Goal: Information Seeking & Learning: Learn about a topic

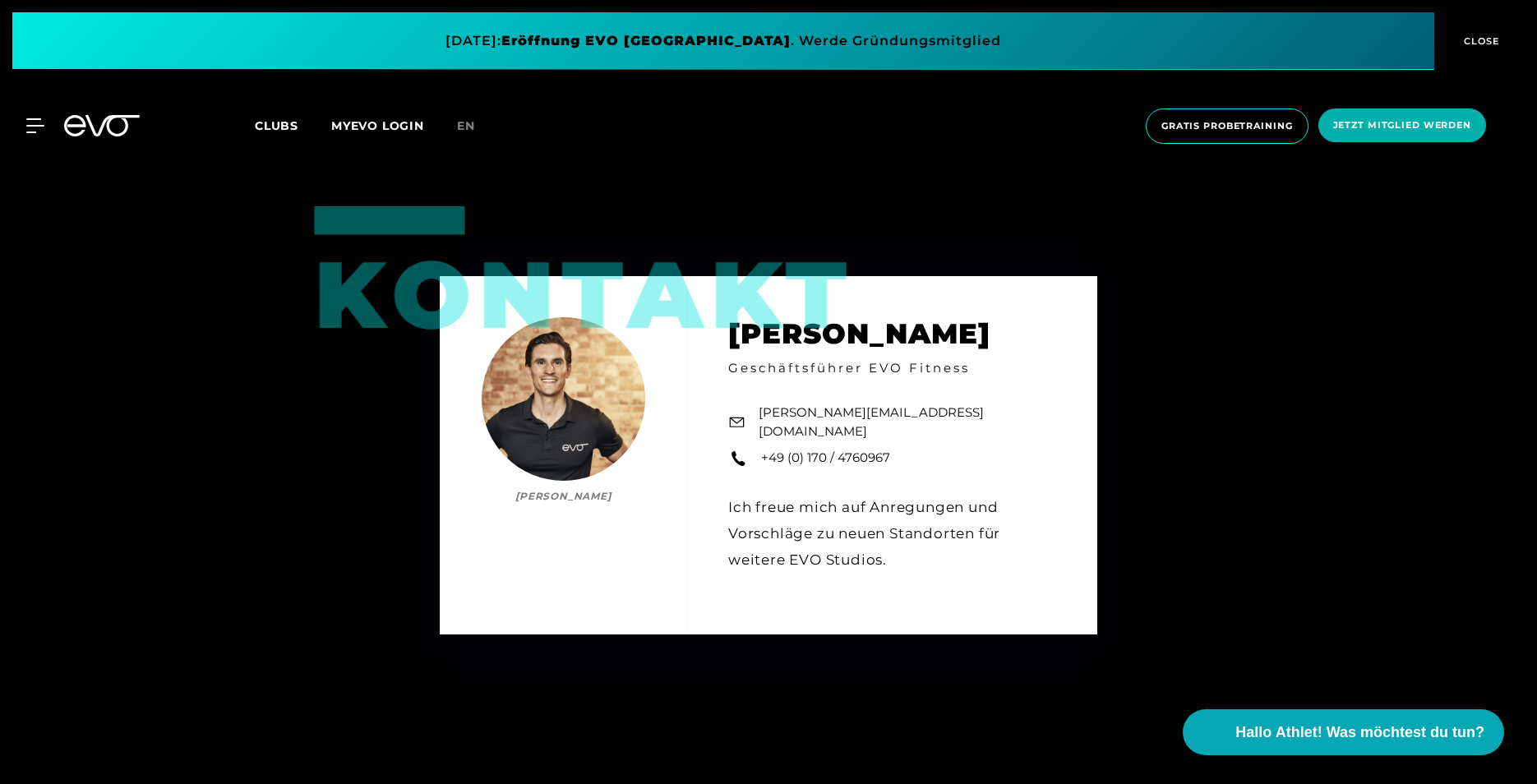
scroll to position [2579, 0]
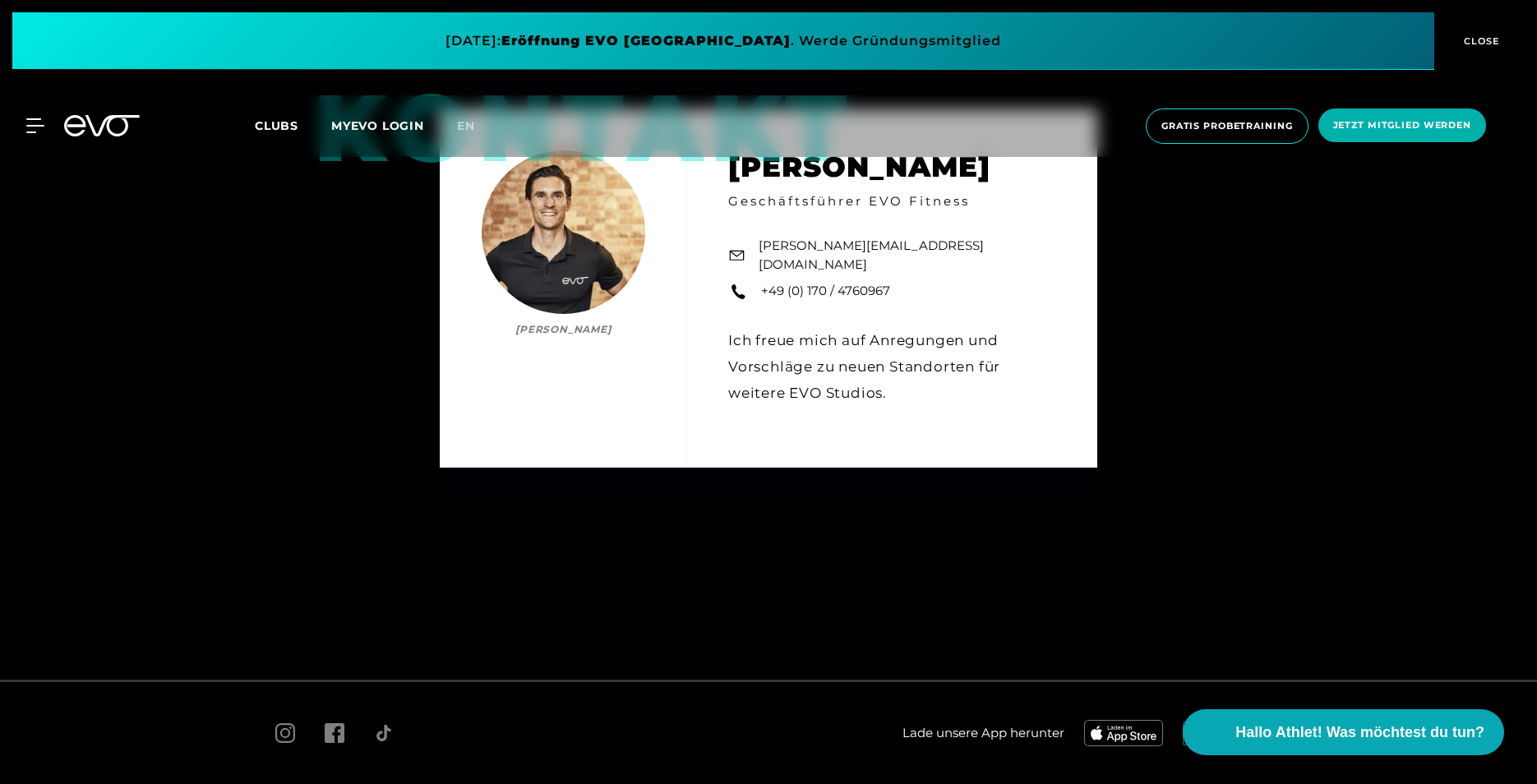
click at [301, 131] on link "Clubs" at bounding box center [292, 125] width 76 height 16
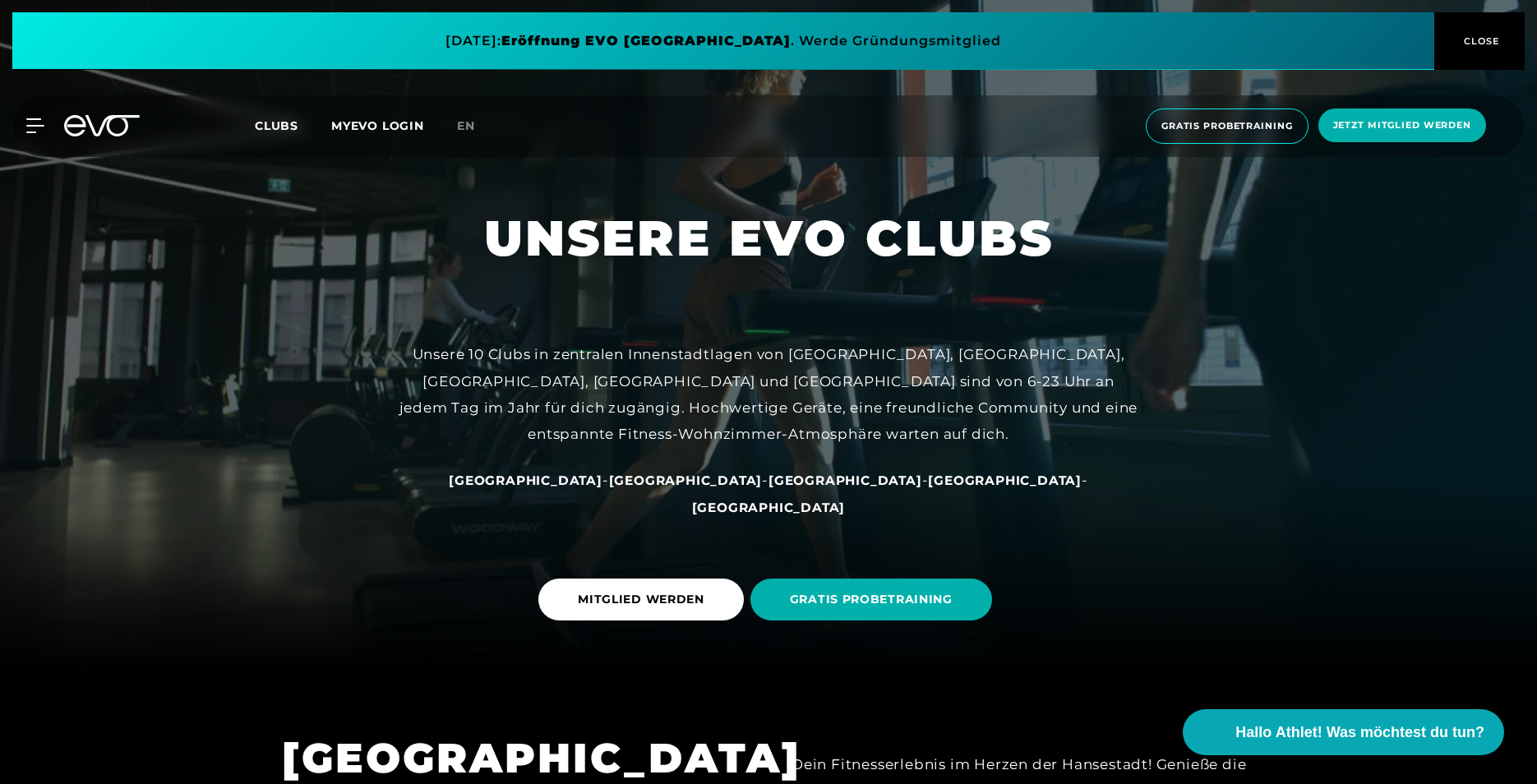
scroll to position [246, 0]
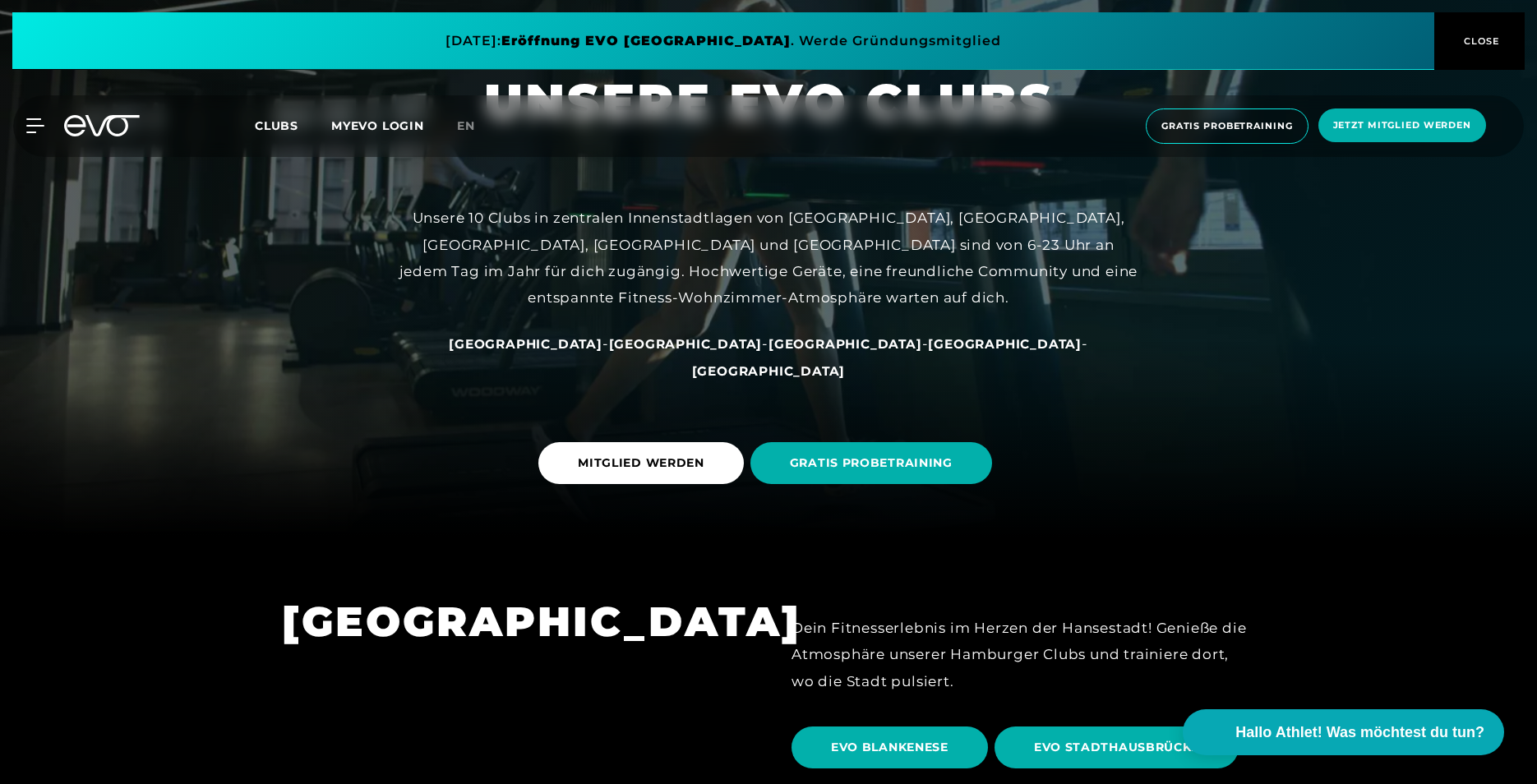
click at [603, 352] on span "[GEOGRAPHIC_DATA]" at bounding box center [526, 343] width 154 height 16
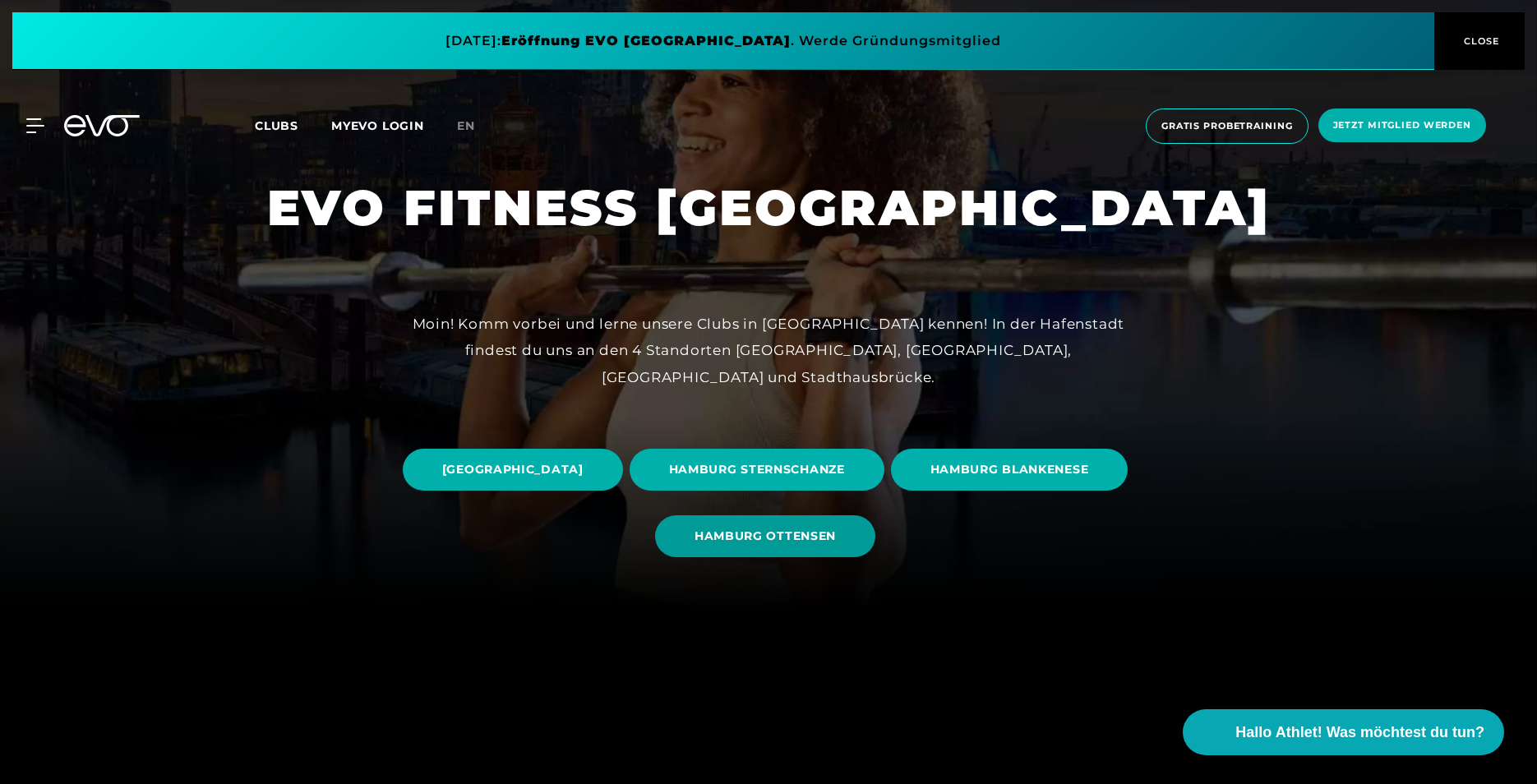
scroll to position [411, 0]
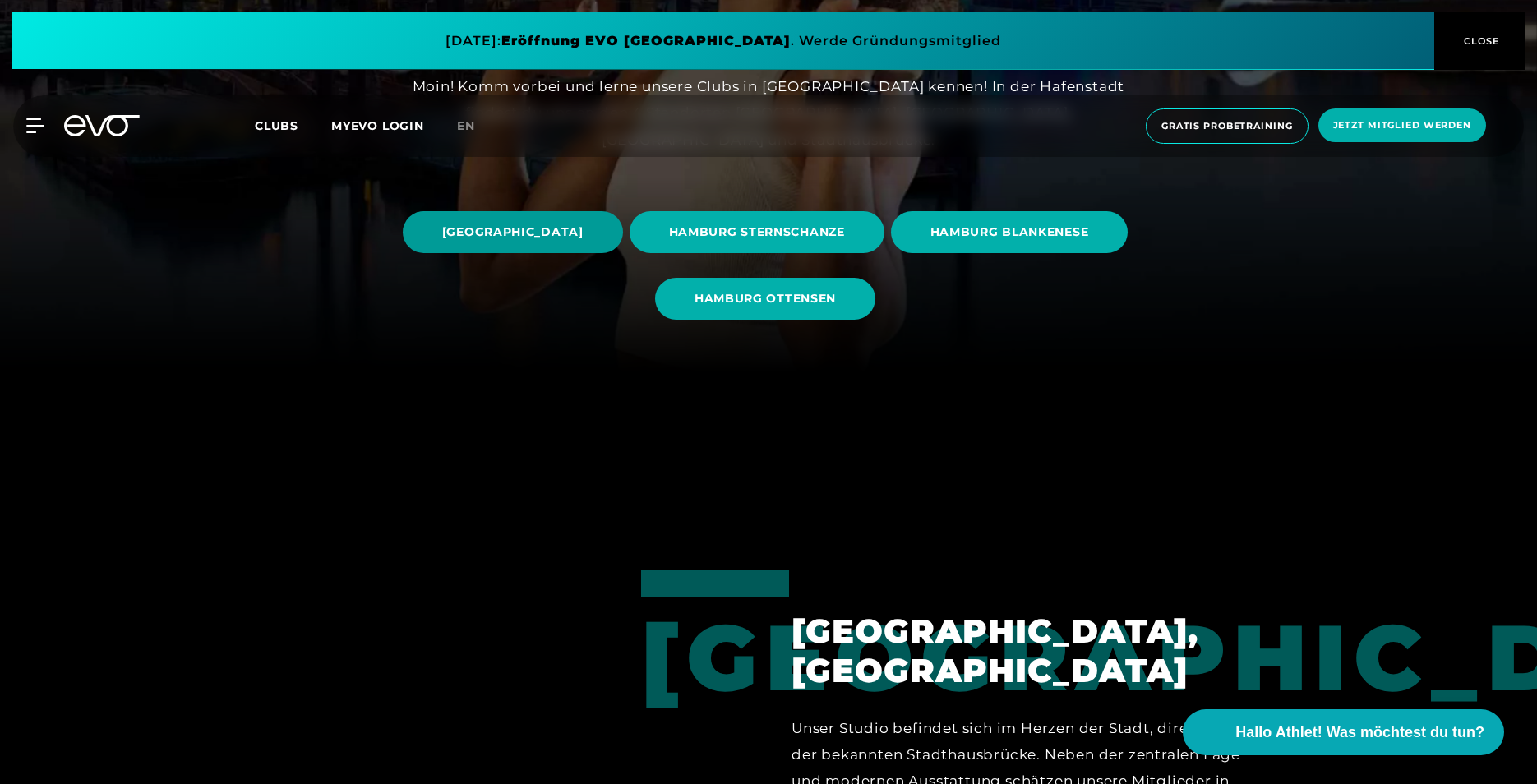
click at [583, 237] on span "[GEOGRAPHIC_DATA]" at bounding box center [513, 232] width 141 height 17
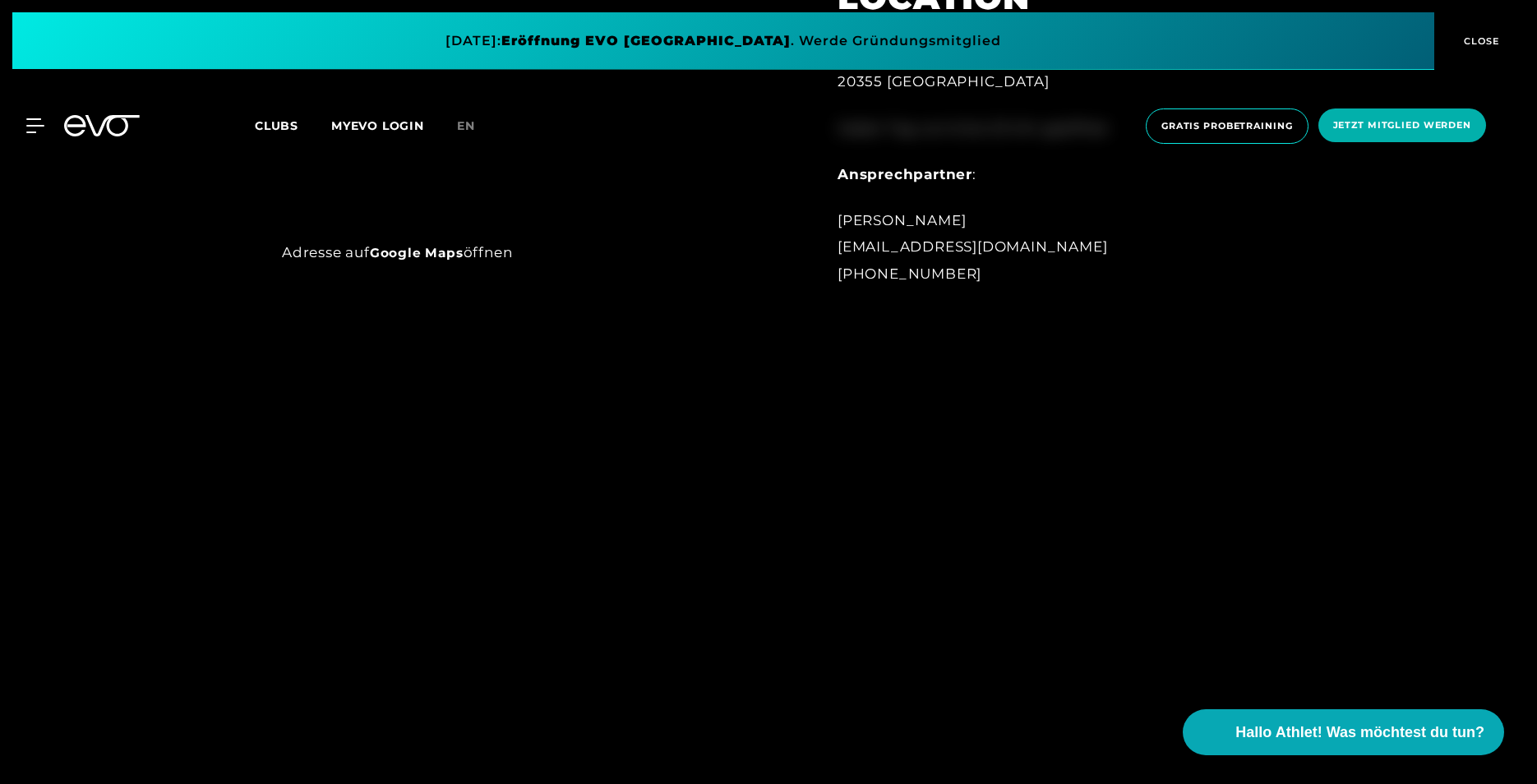
scroll to position [986, 0]
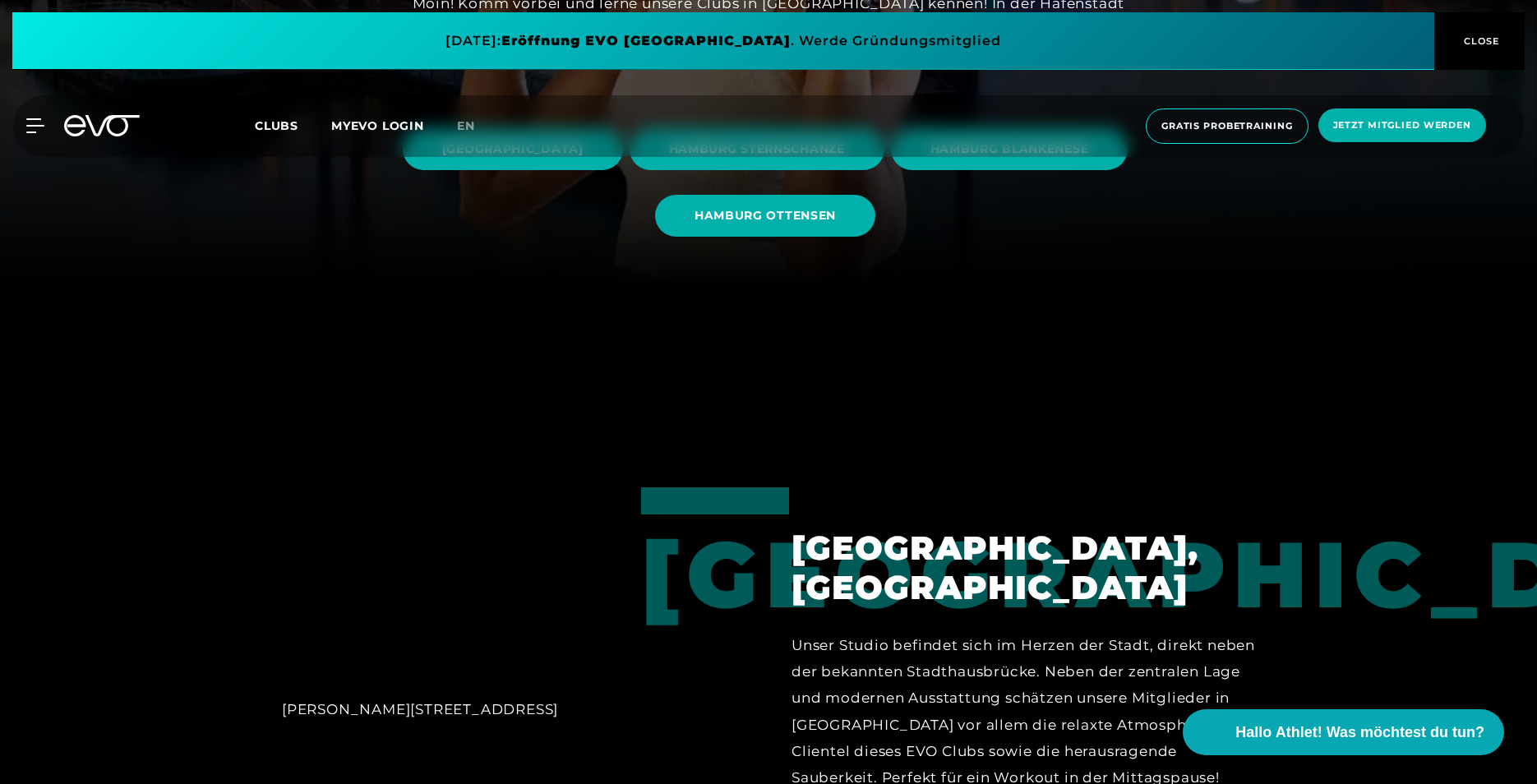
scroll to position [246, 0]
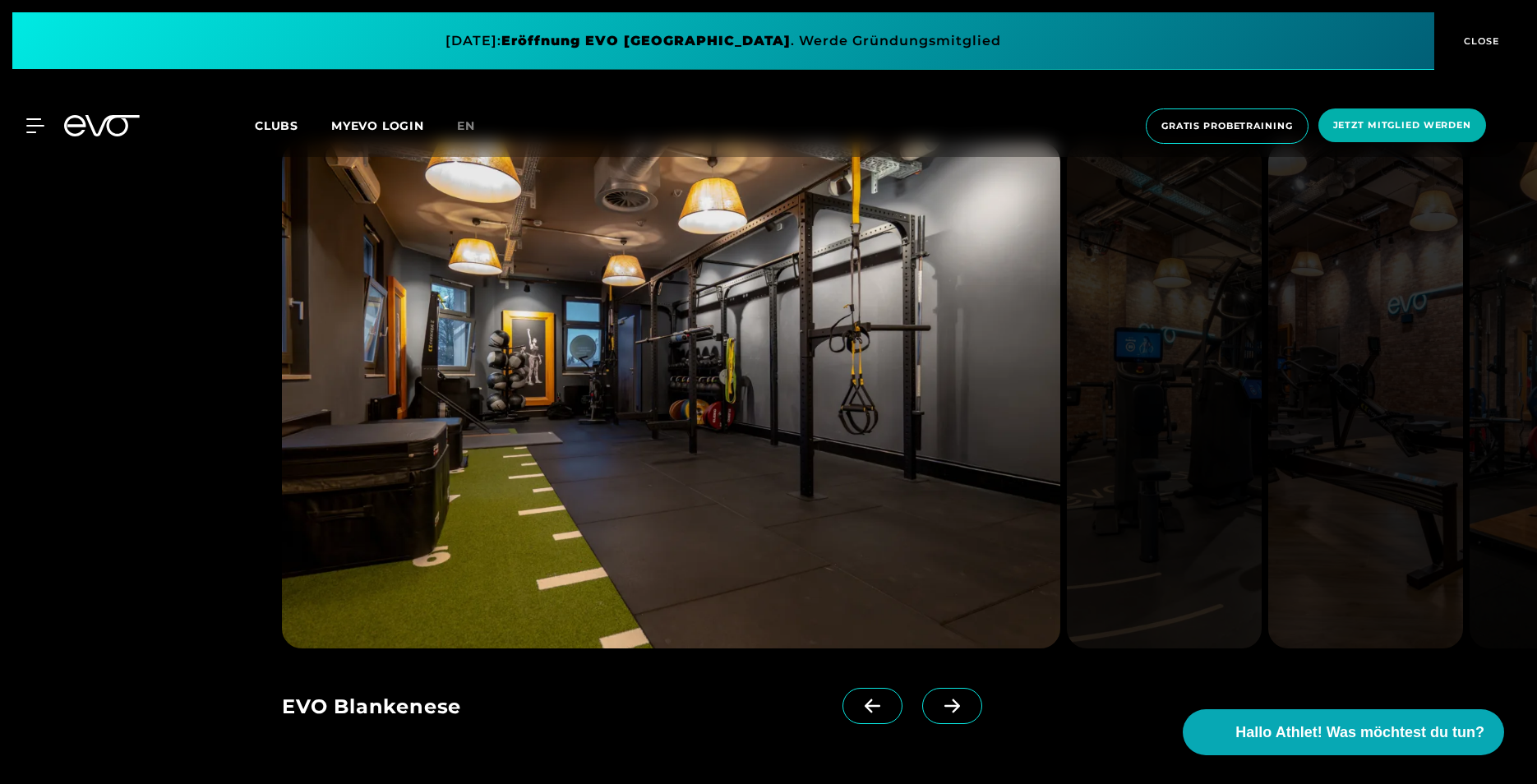
scroll to position [2383, 0]
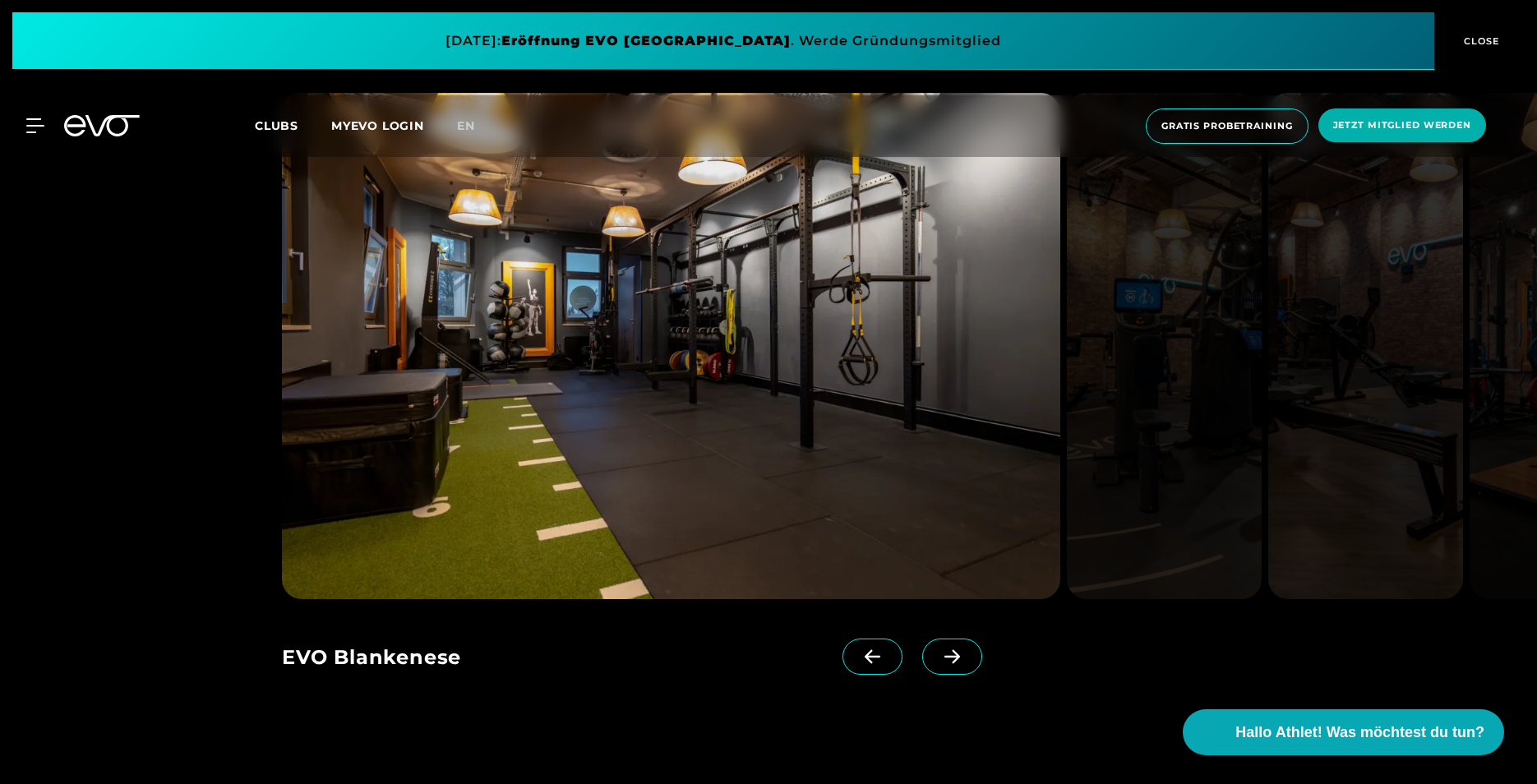
click at [938, 650] on icon at bounding box center [952, 657] width 28 height 15
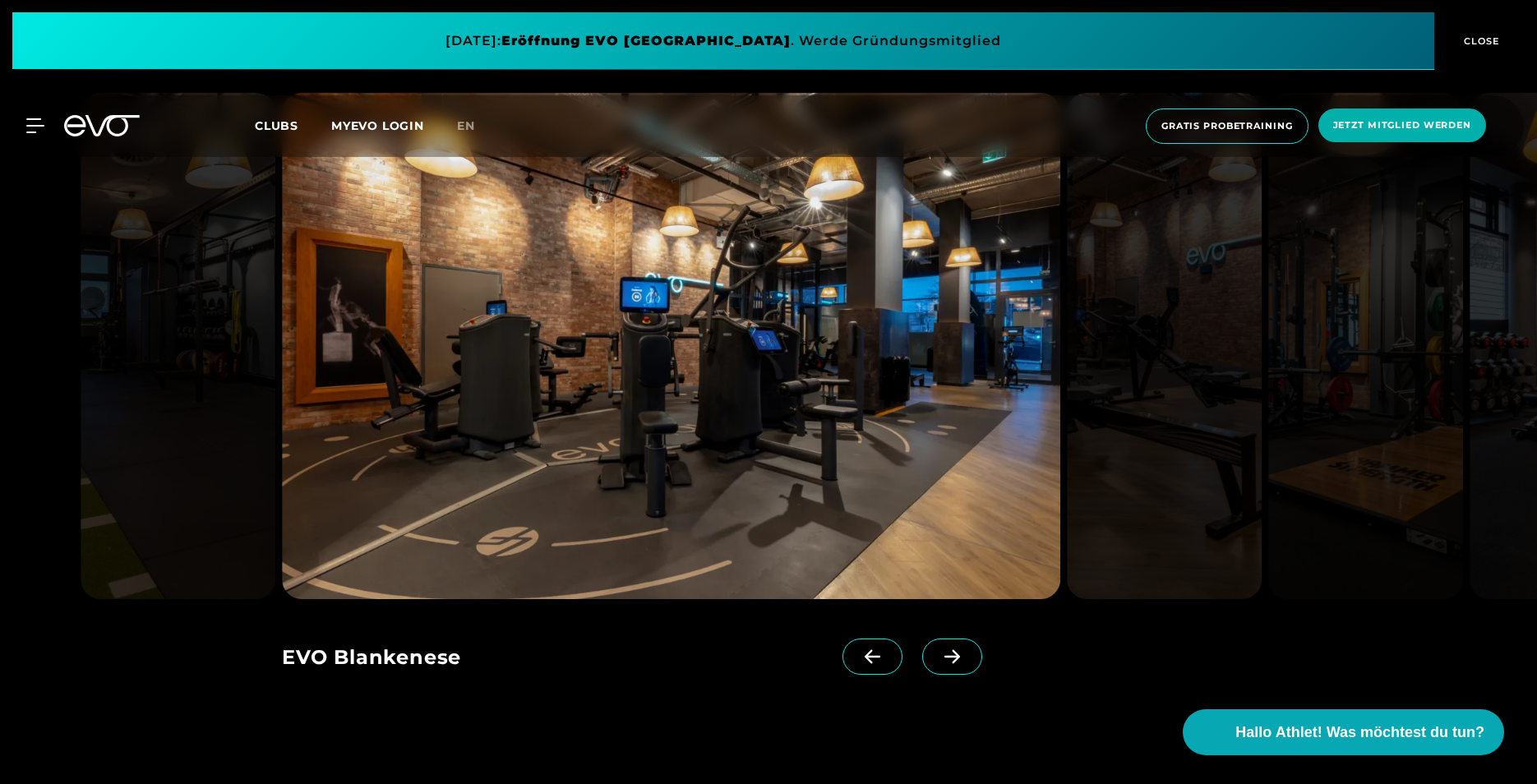
click at [938, 659] on icon at bounding box center [952, 657] width 28 height 15
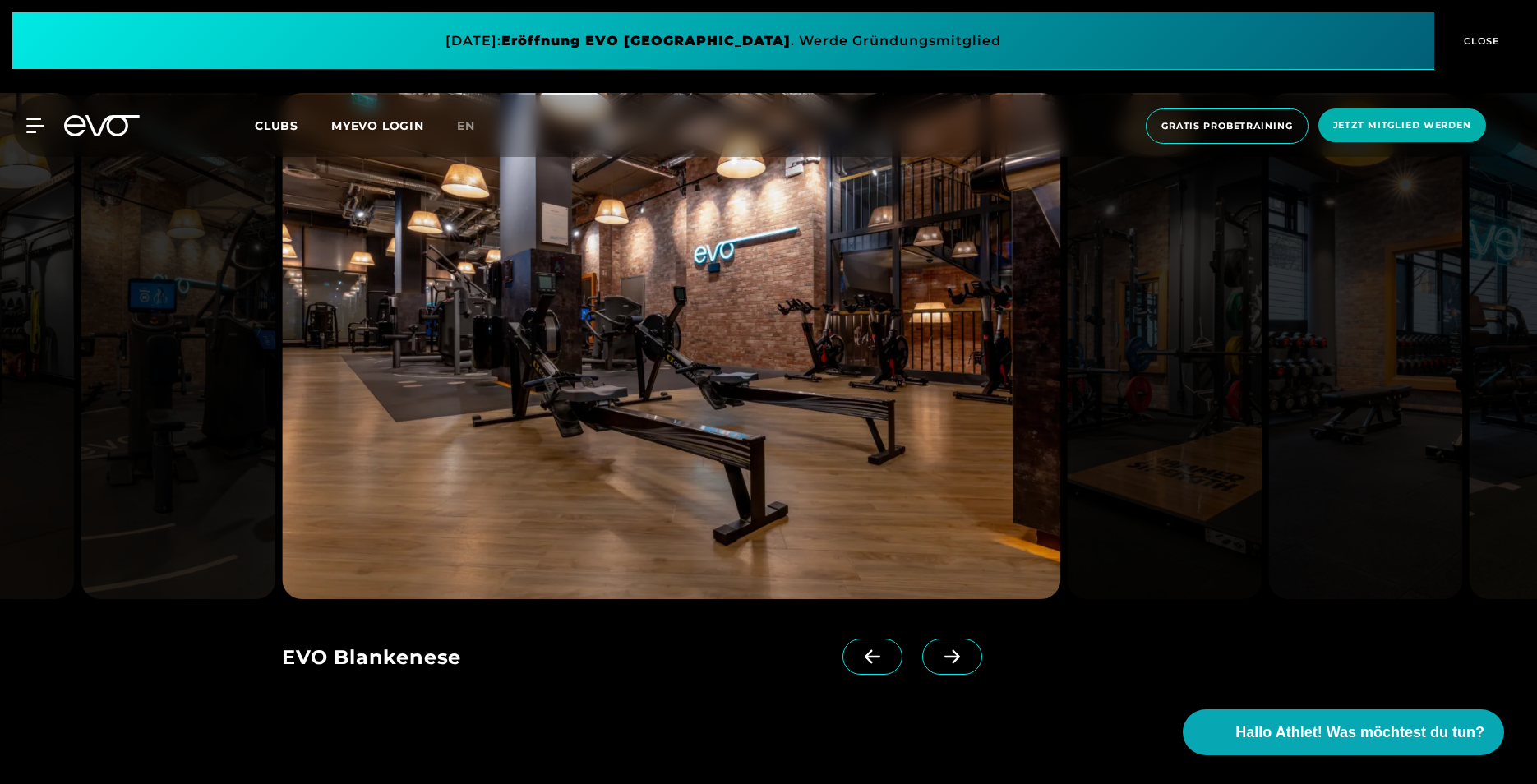
click at [938, 659] on icon at bounding box center [952, 657] width 28 height 15
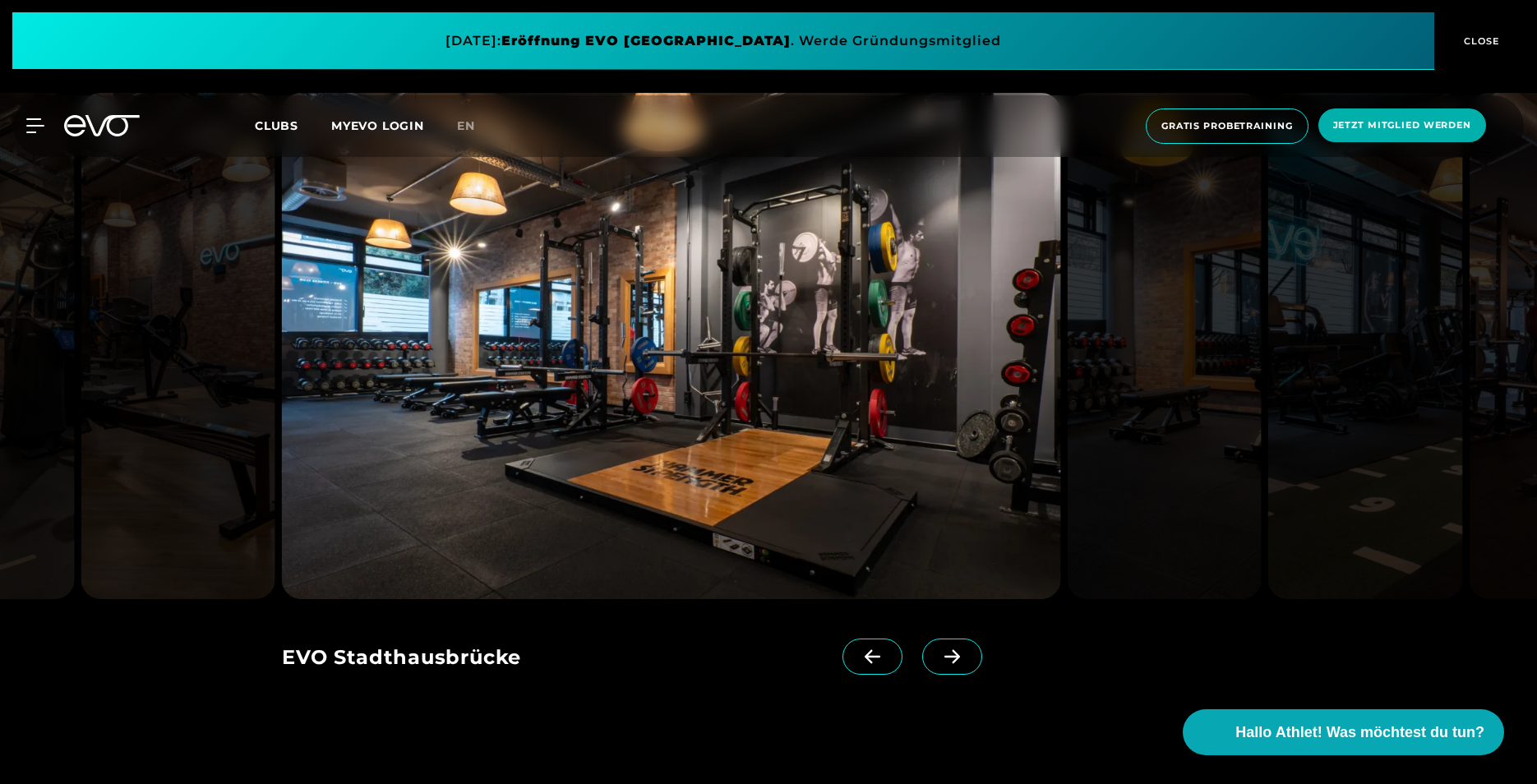
click at [938, 659] on icon at bounding box center [952, 657] width 28 height 15
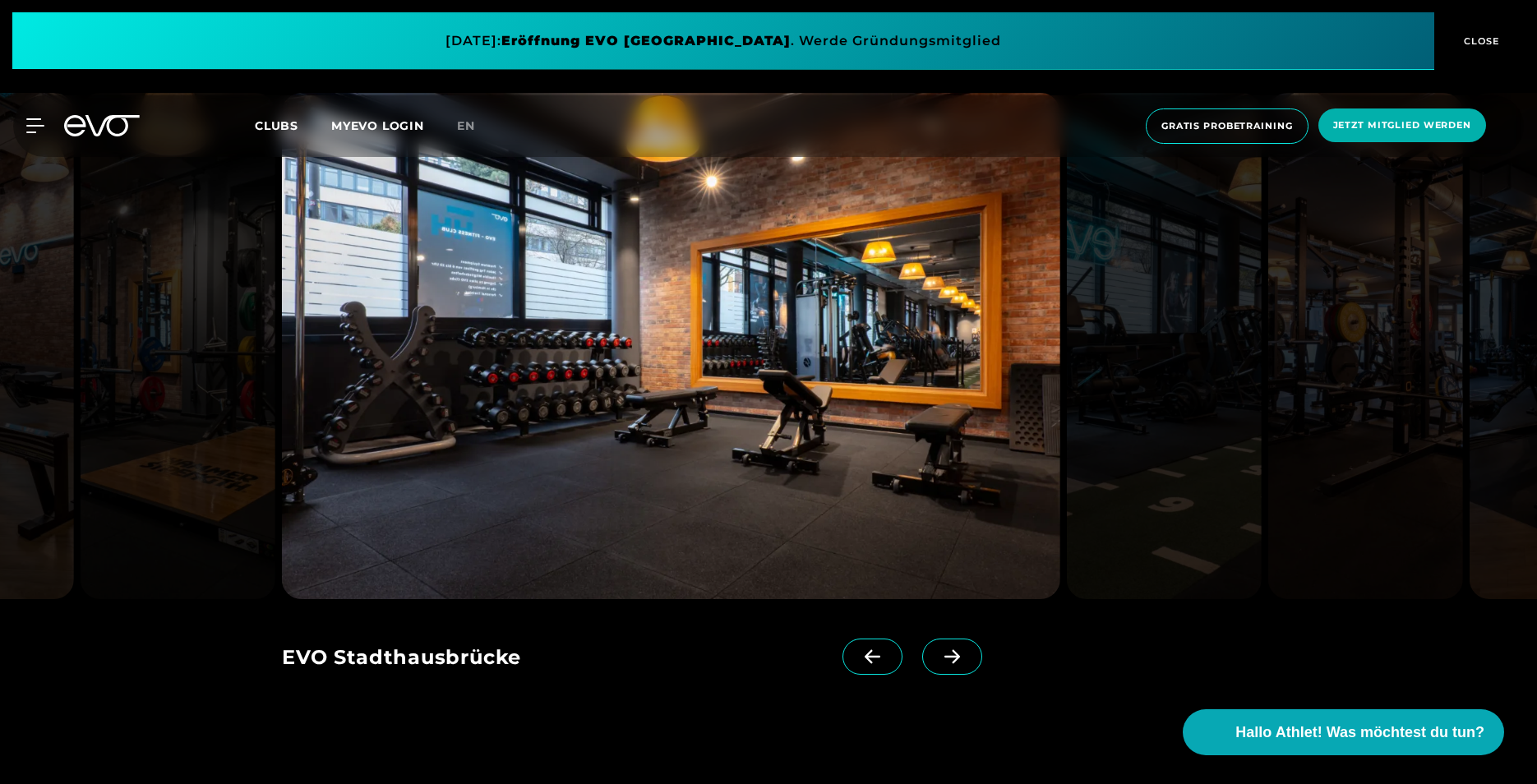
click at [938, 659] on icon at bounding box center [952, 657] width 28 height 15
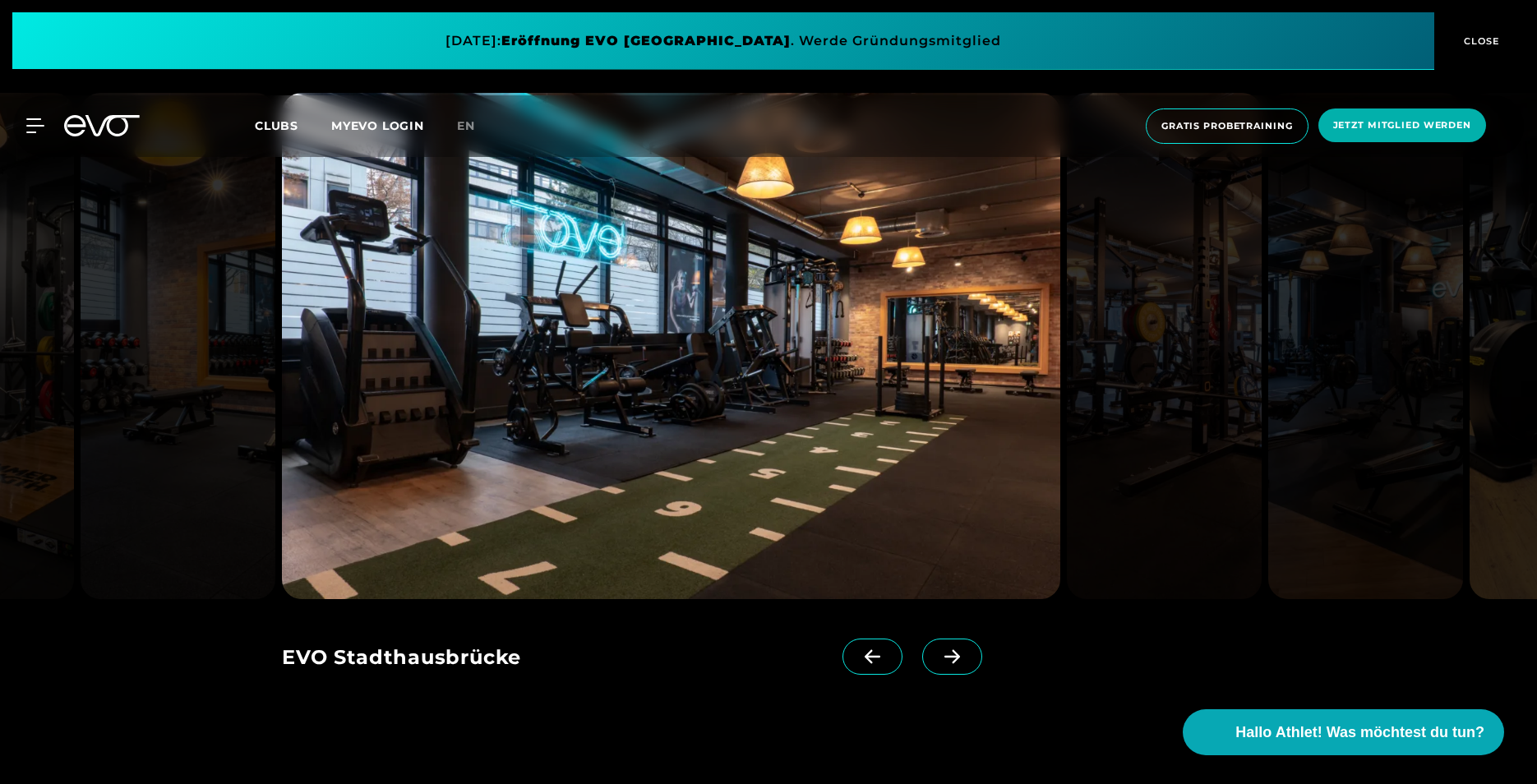
click at [938, 659] on icon at bounding box center [952, 657] width 28 height 15
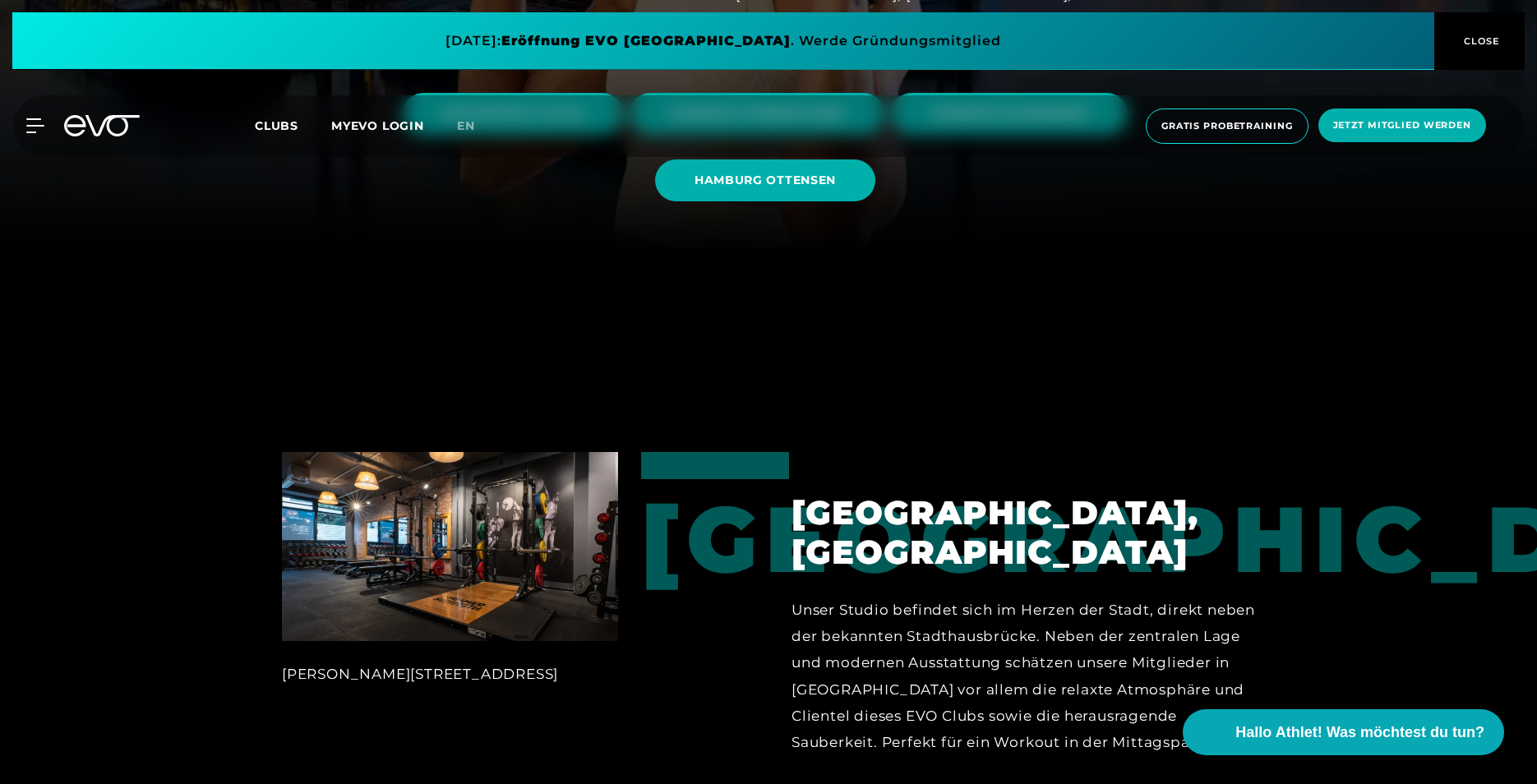
scroll to position [740, 0]
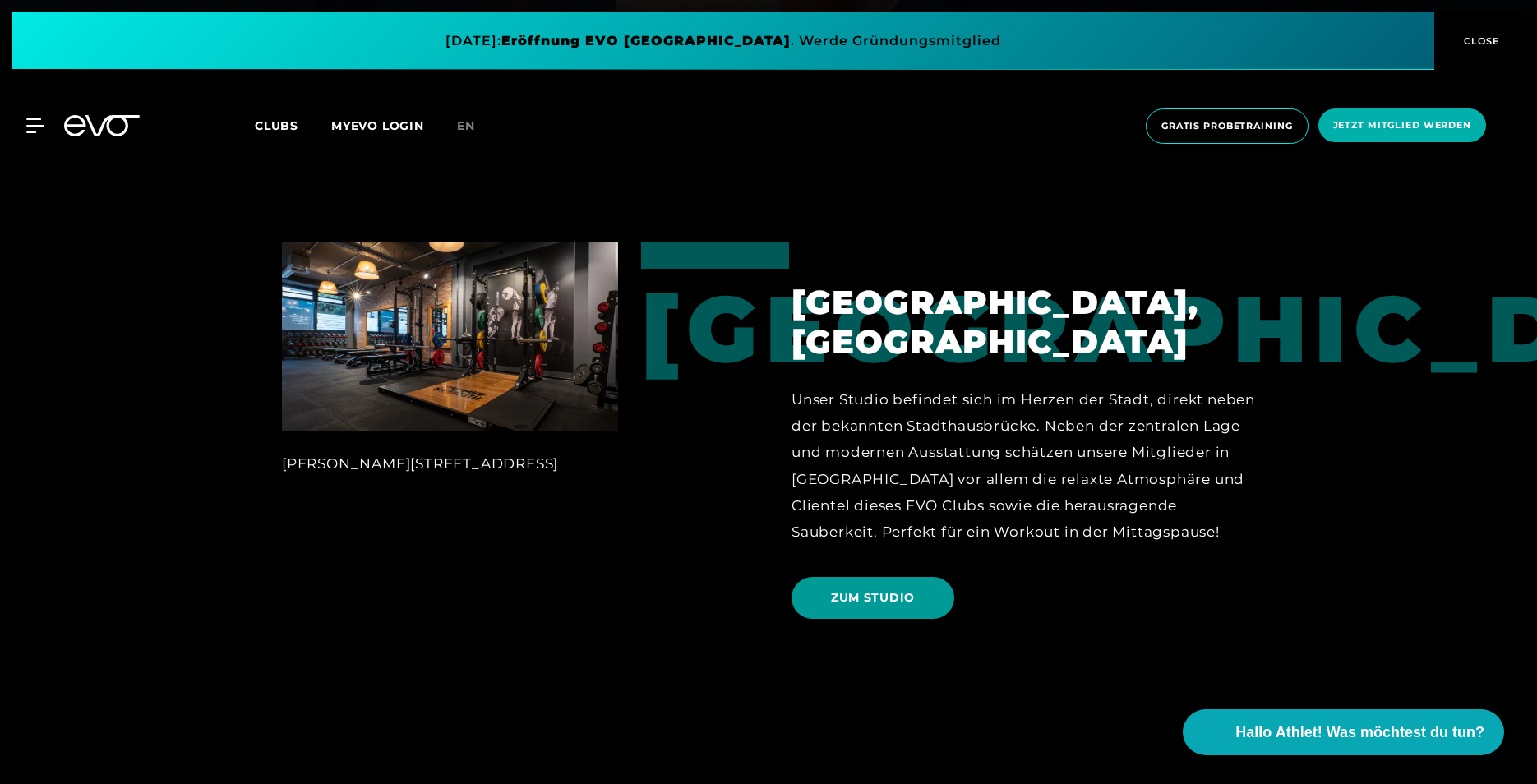
click at [867, 606] on span "ZUM STUDIO" at bounding box center [873, 597] width 84 height 17
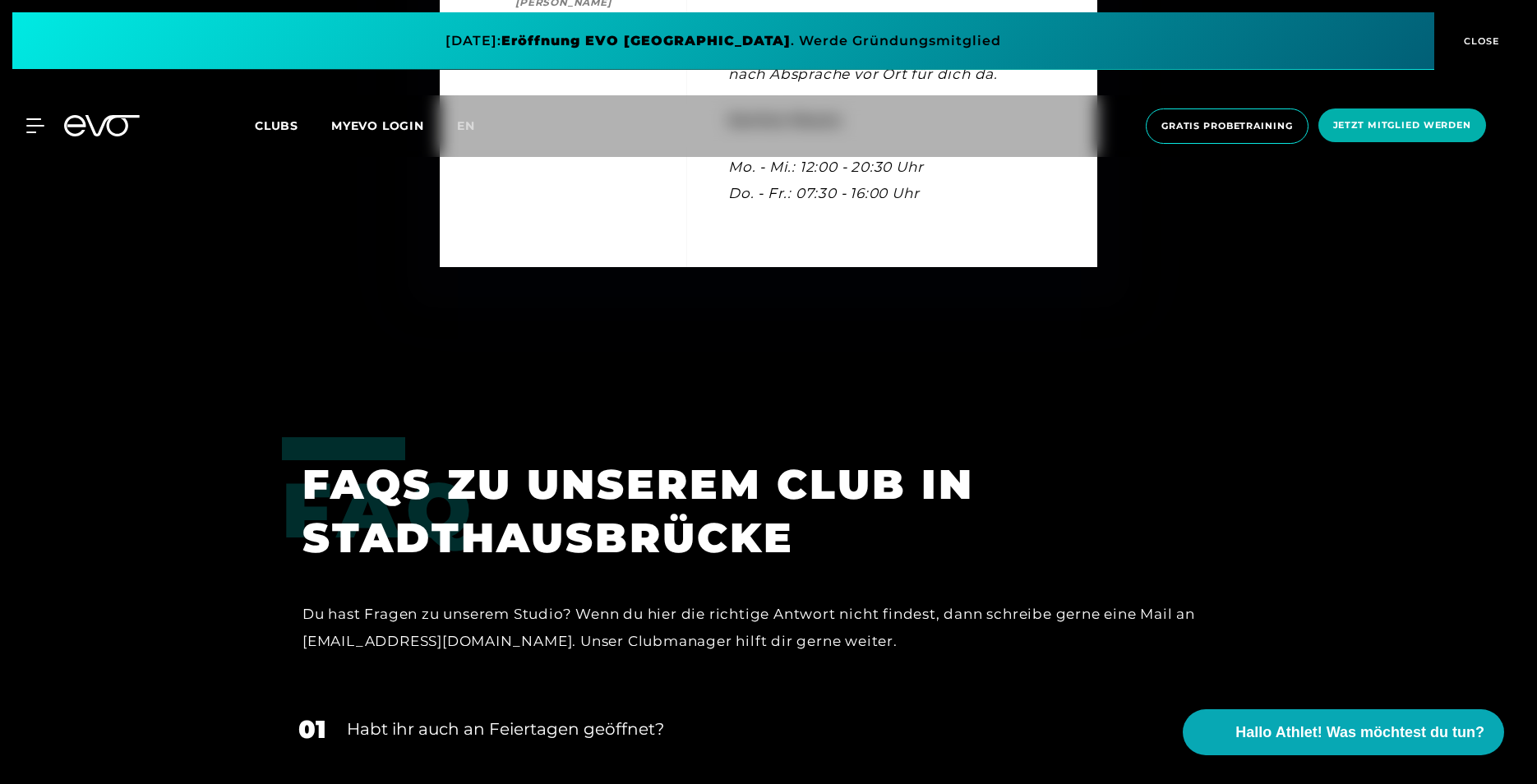
scroll to position [6081, 0]
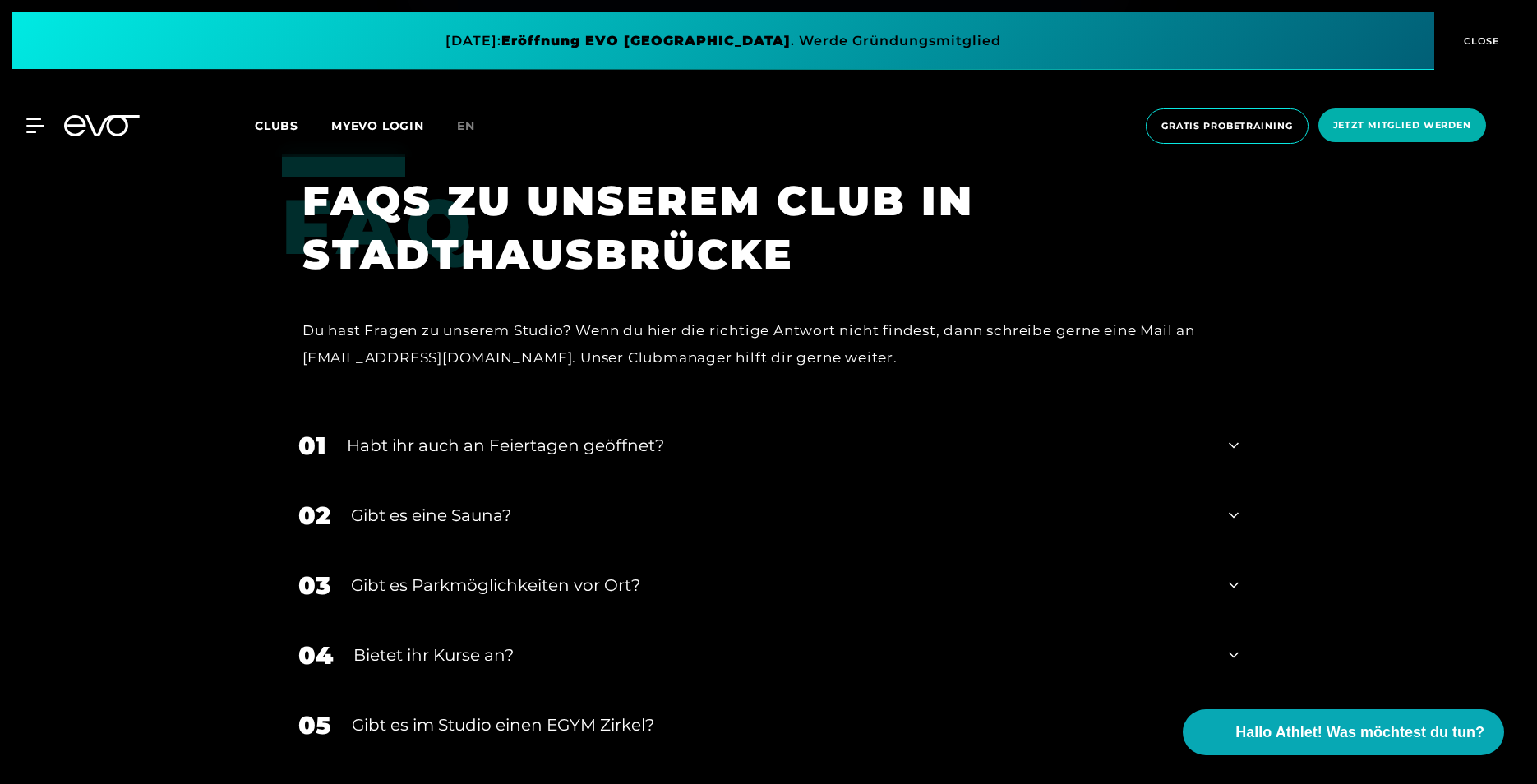
click at [695, 433] on div "Habt ihr auch an Feiertagen geöffnet?" at bounding box center [778, 445] width 861 height 25
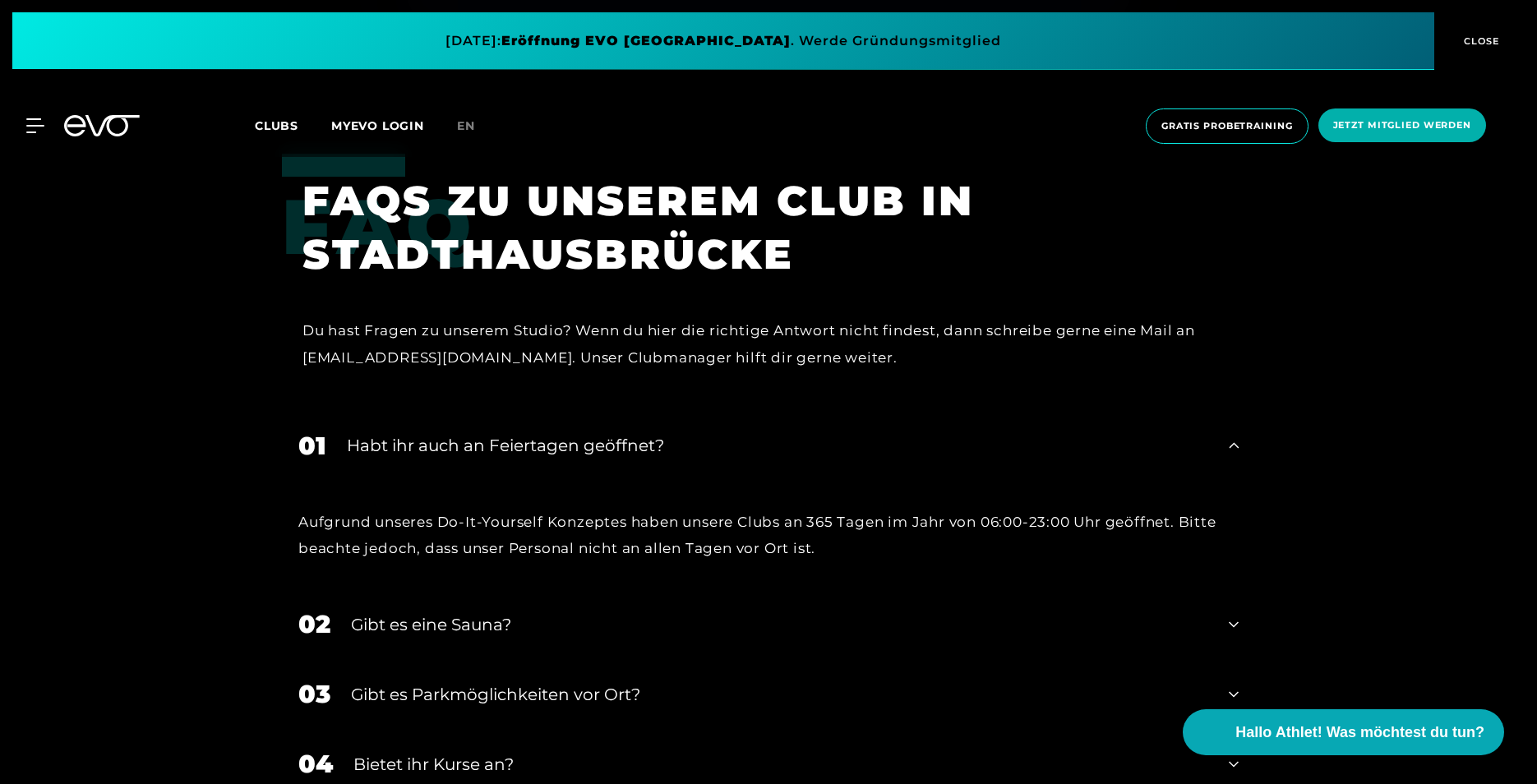
click at [695, 433] on div "Habt ihr auch an Feiertagen geöffnet?" at bounding box center [778, 445] width 861 height 25
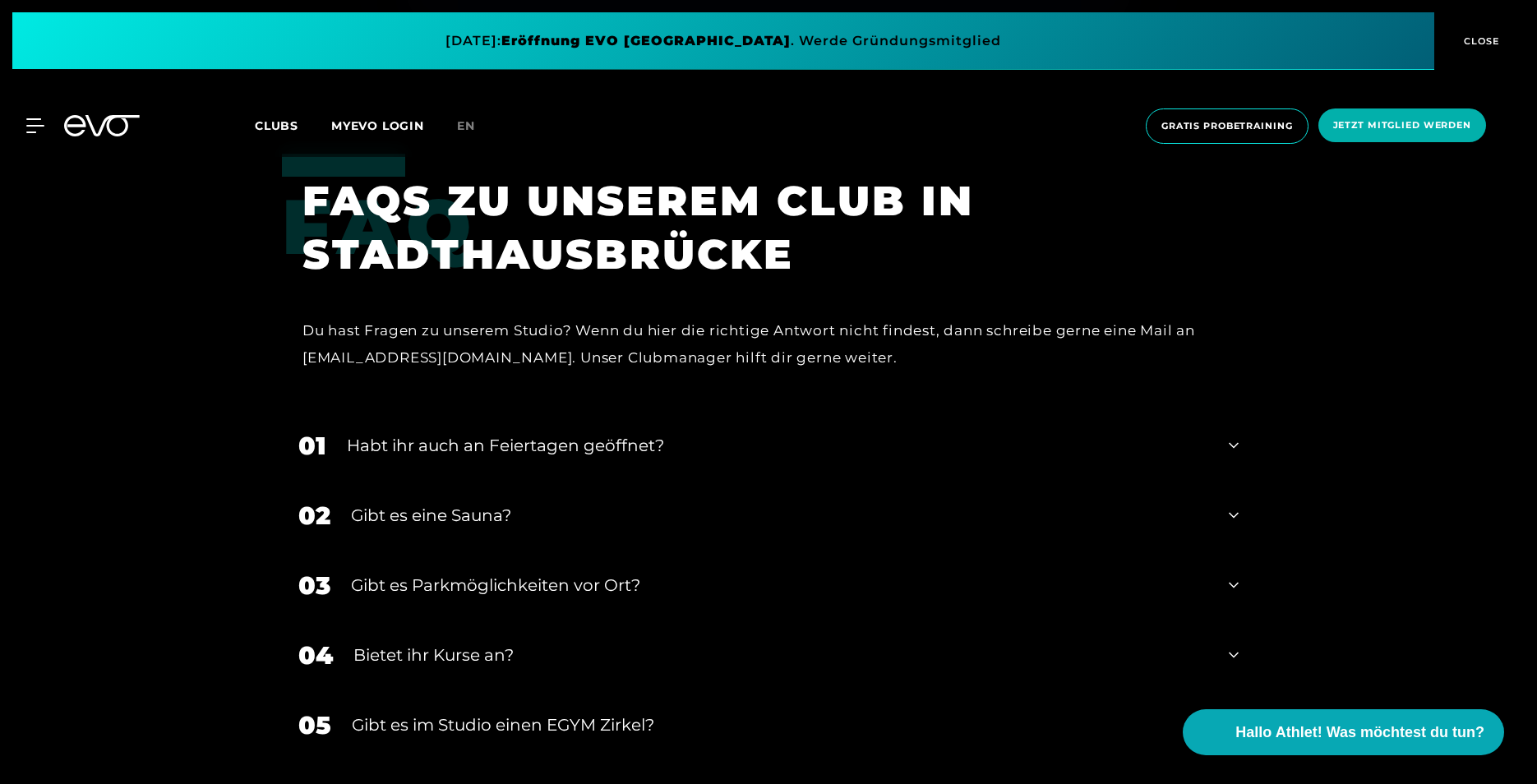
click at [688, 503] on div "Gibt es eine Sauna?" at bounding box center [779, 515] width 857 height 25
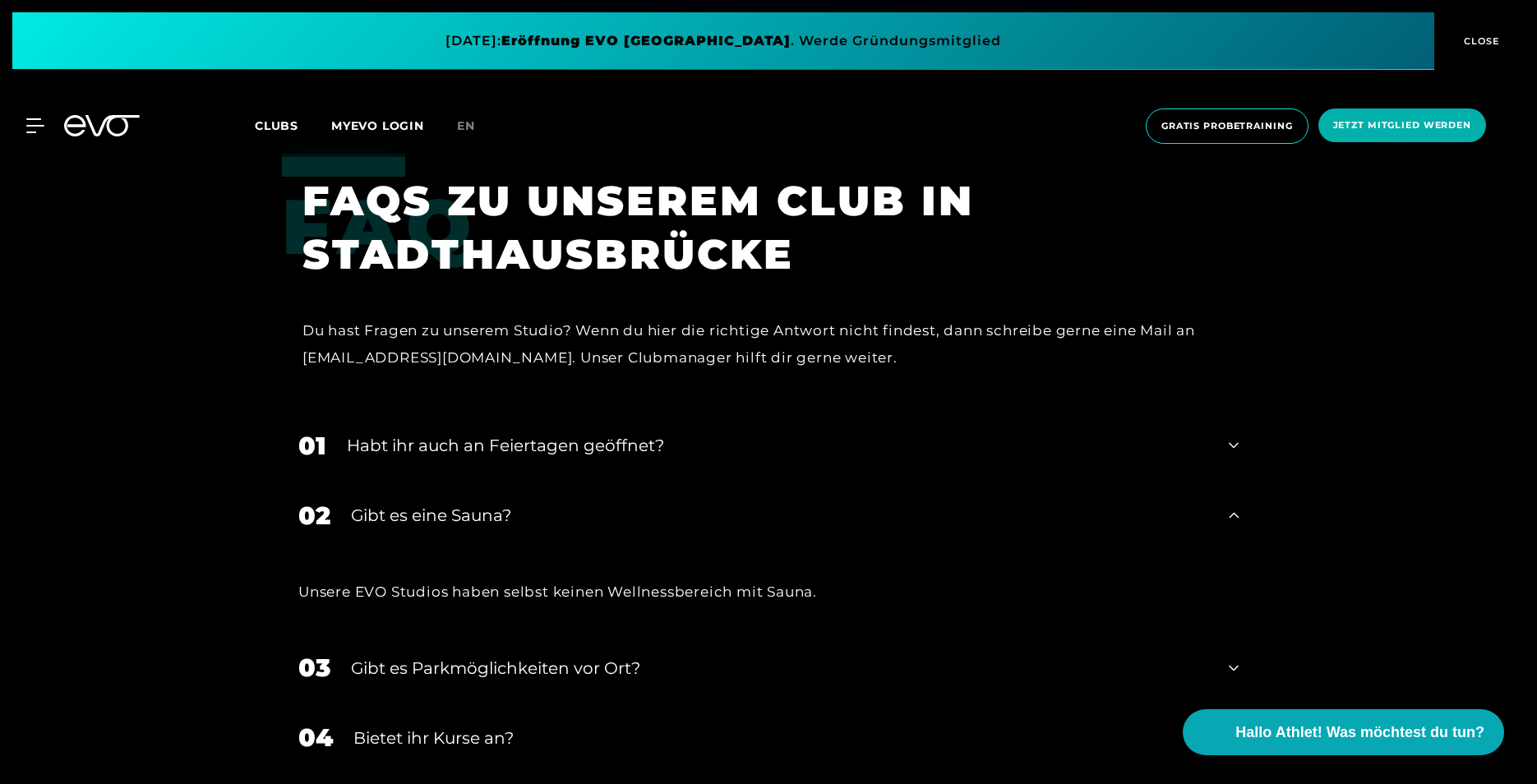
click at [677, 503] on div "Gibt es eine Sauna?" at bounding box center [779, 515] width 857 height 25
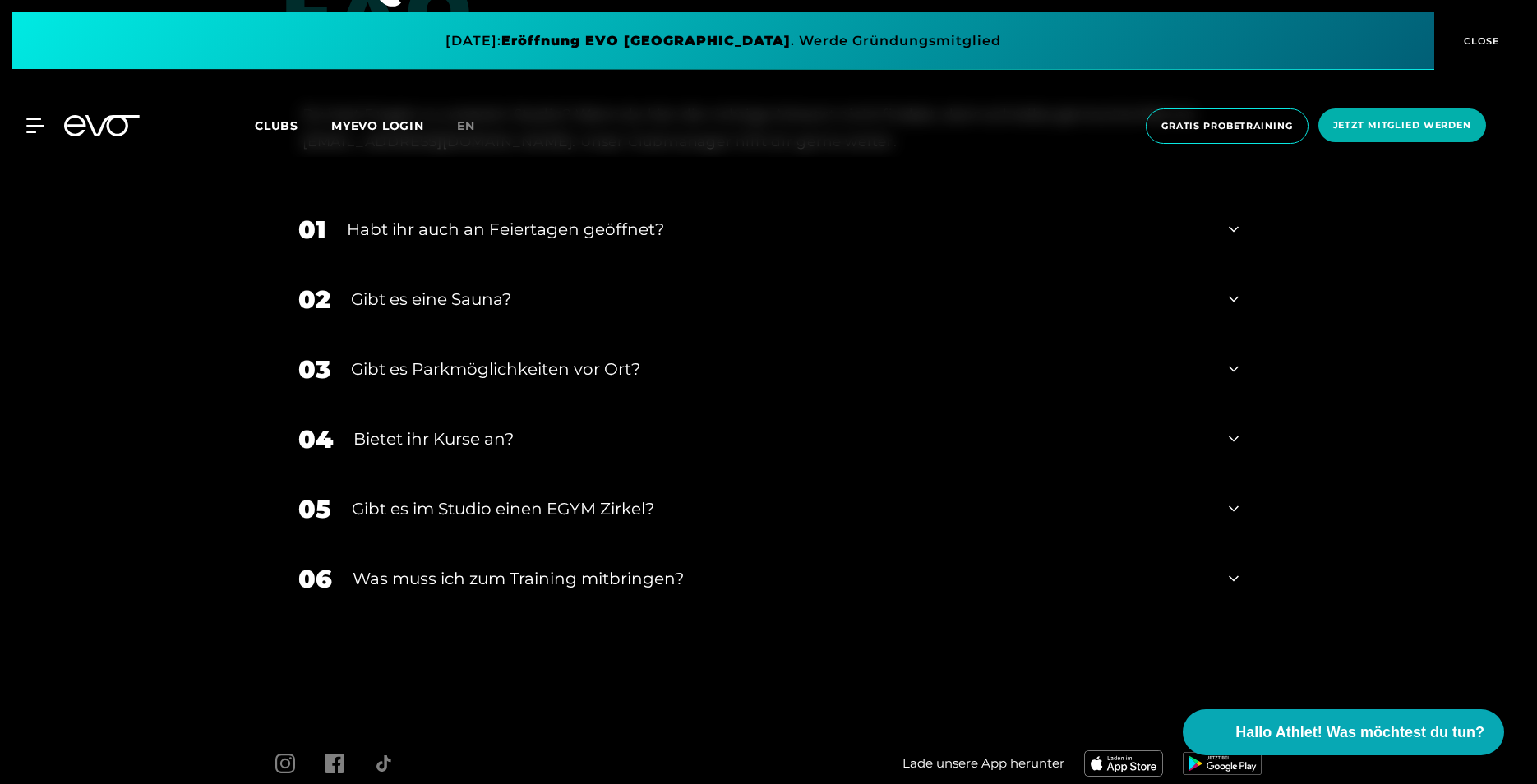
scroll to position [6217, 0]
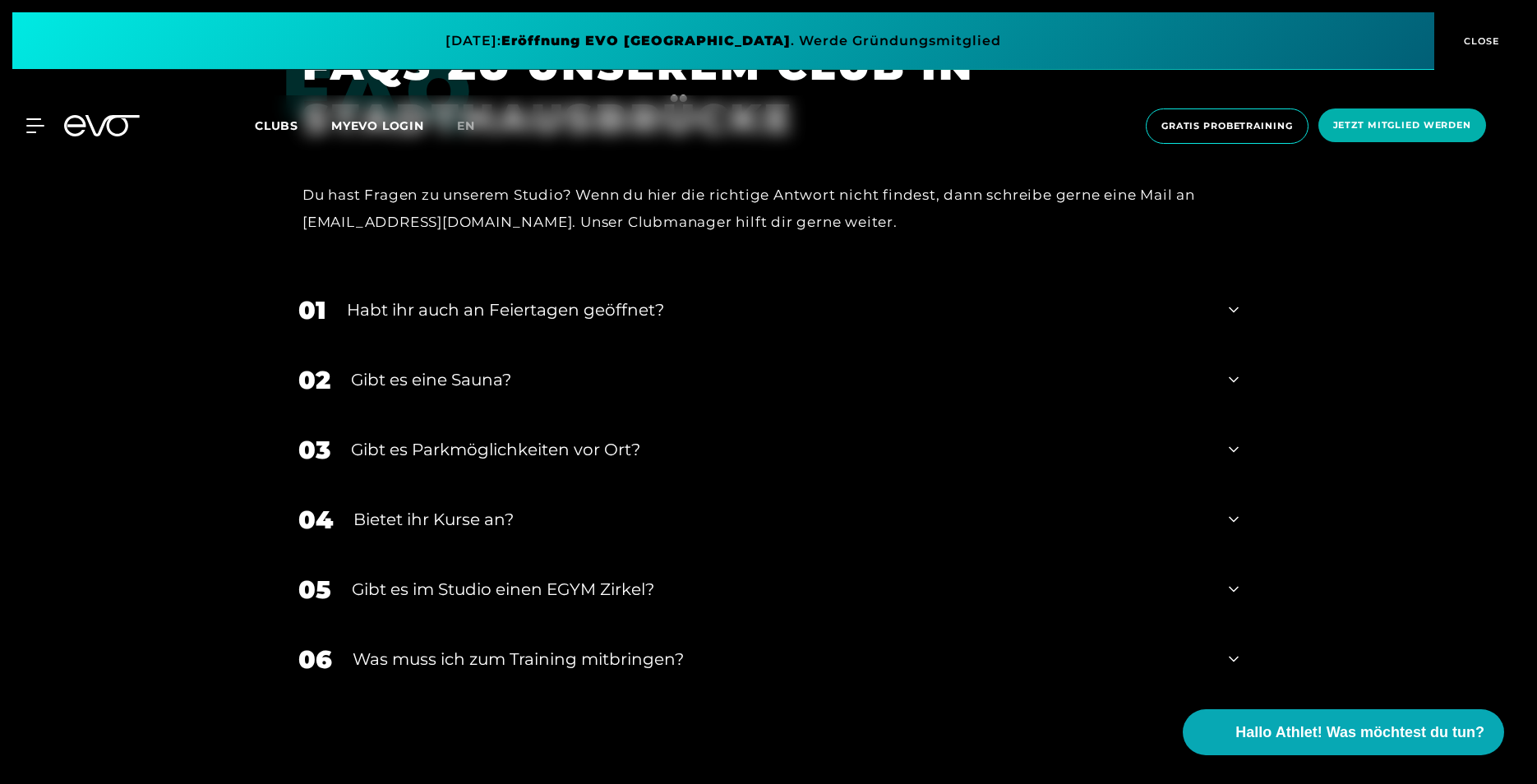
click at [642, 449] on div "03 Gibt es Parkmöglichkeiten vor Ort?" at bounding box center [768, 450] width 973 height 70
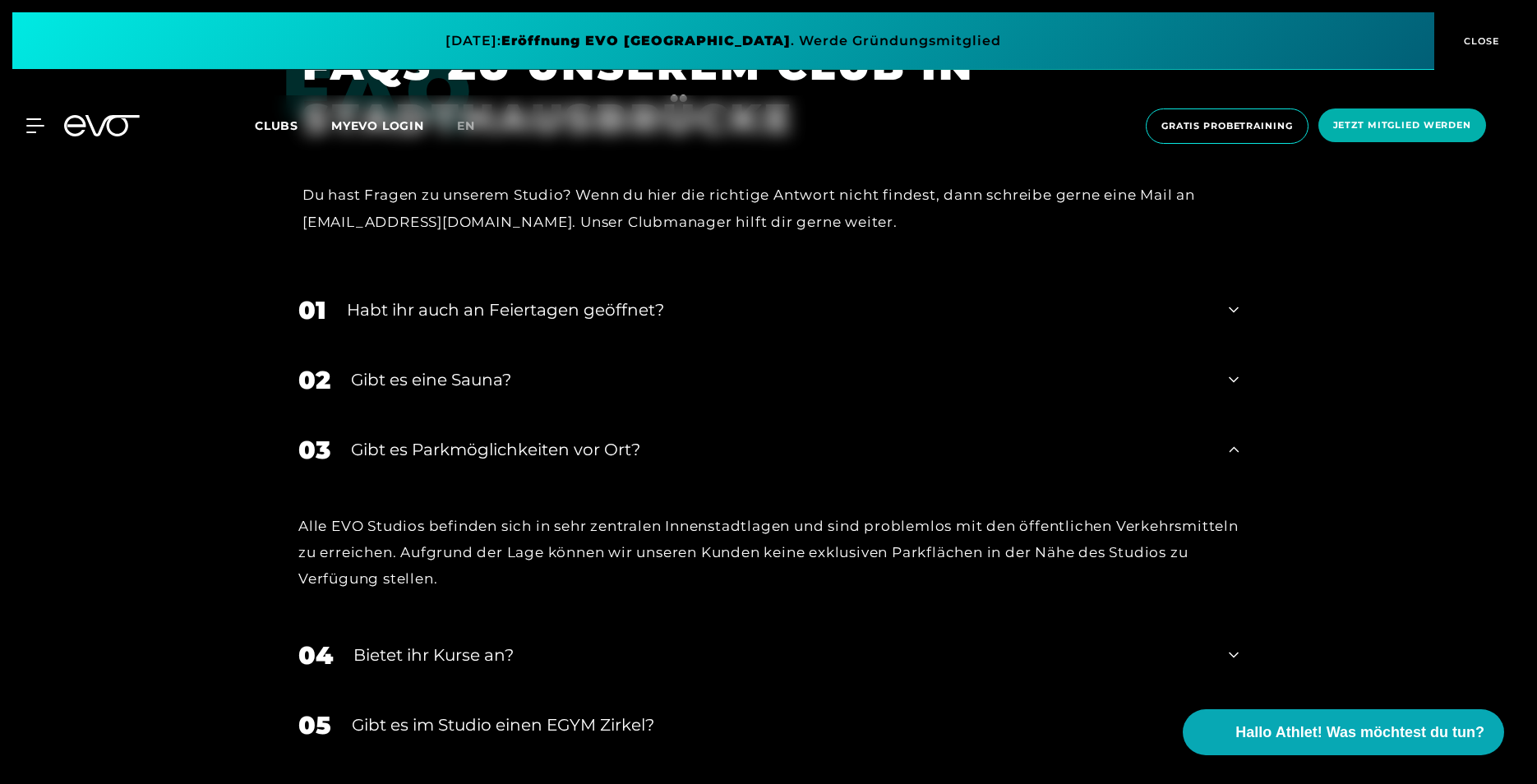
click at [681, 439] on div "Gibt es Parkmöglichkeiten vor Ort?" at bounding box center [779, 449] width 857 height 25
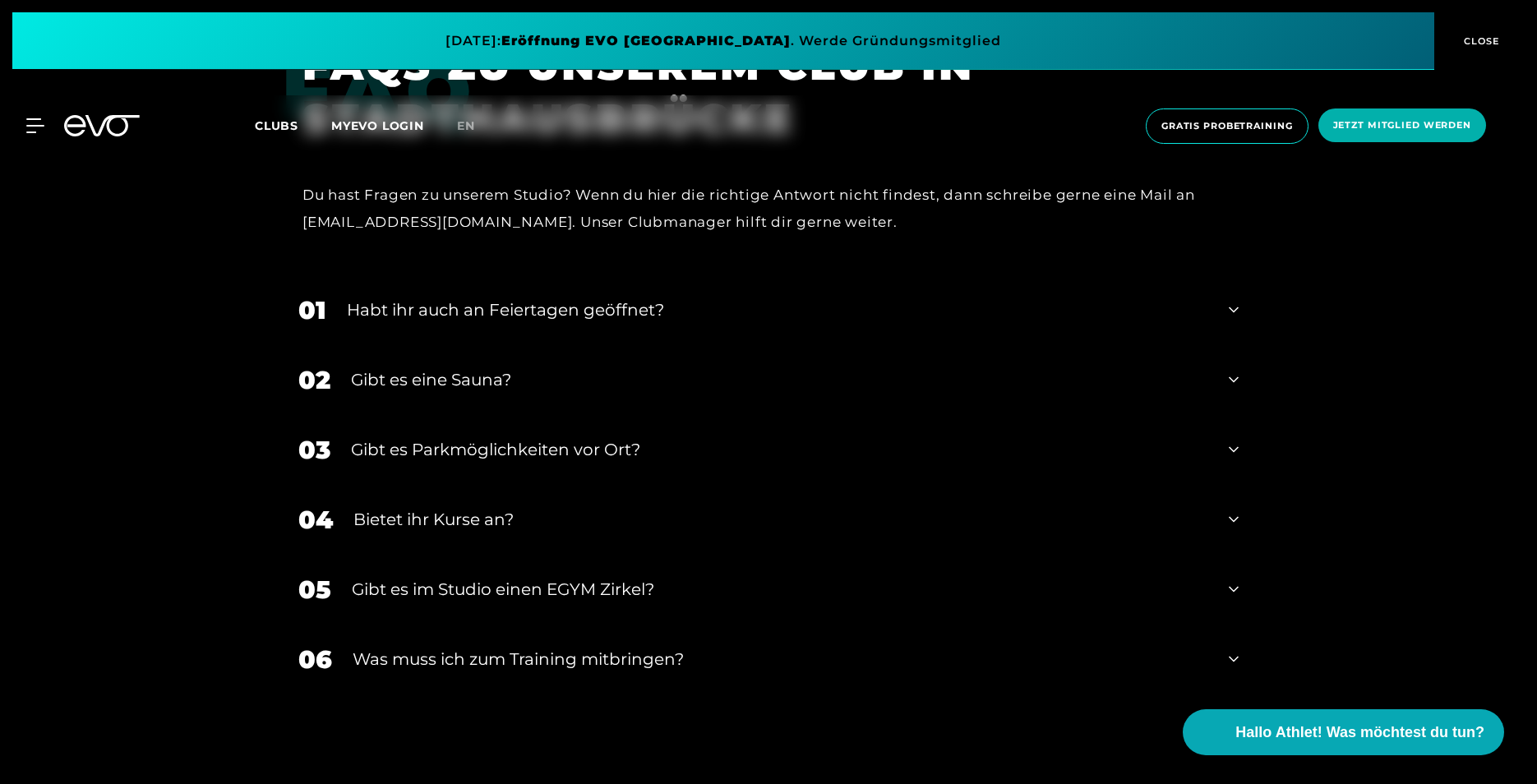
click at [642, 507] on div "Bietet ihr Kurse an?" at bounding box center [780, 519] width 855 height 25
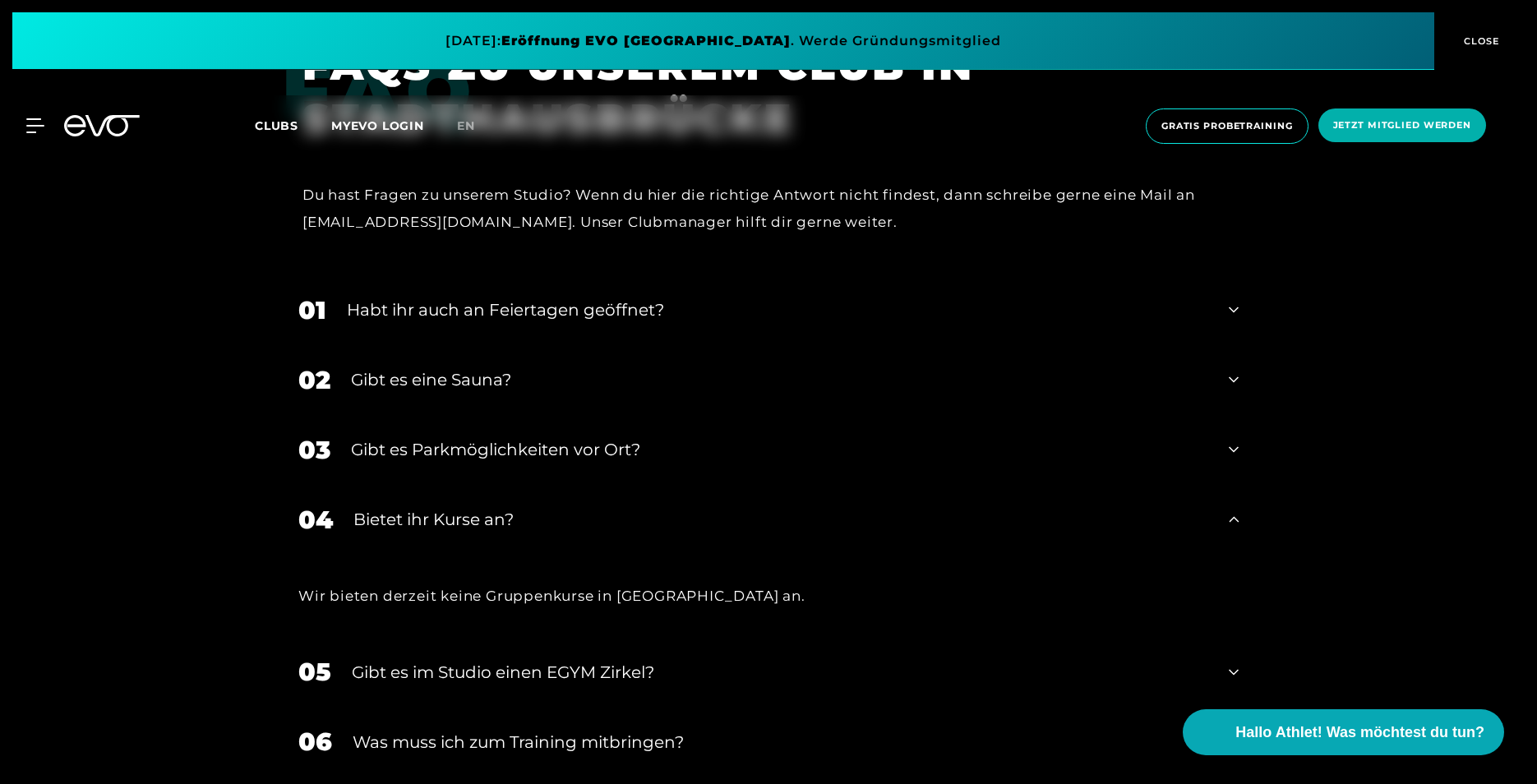
click at [641, 507] on div "Bietet ihr Kurse an?" at bounding box center [780, 519] width 855 height 25
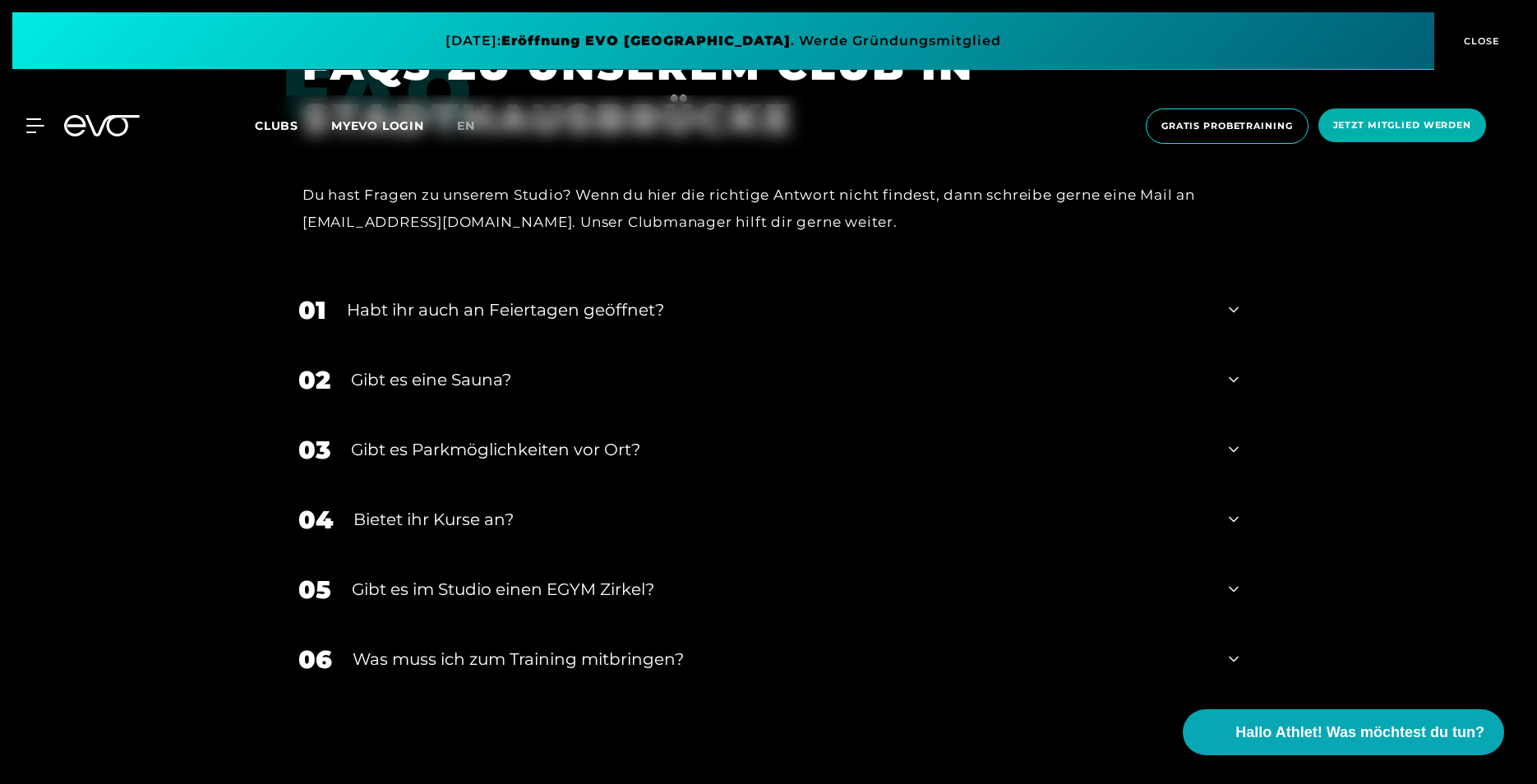
click at [655, 577] on div "Gibt es im Studio einen EGYM Zirkel?" at bounding box center [779, 589] width 856 height 25
click at [749, 577] on div "Gibt es im Studio einen EGYM Zirkel?" at bounding box center [779, 589] width 856 height 25
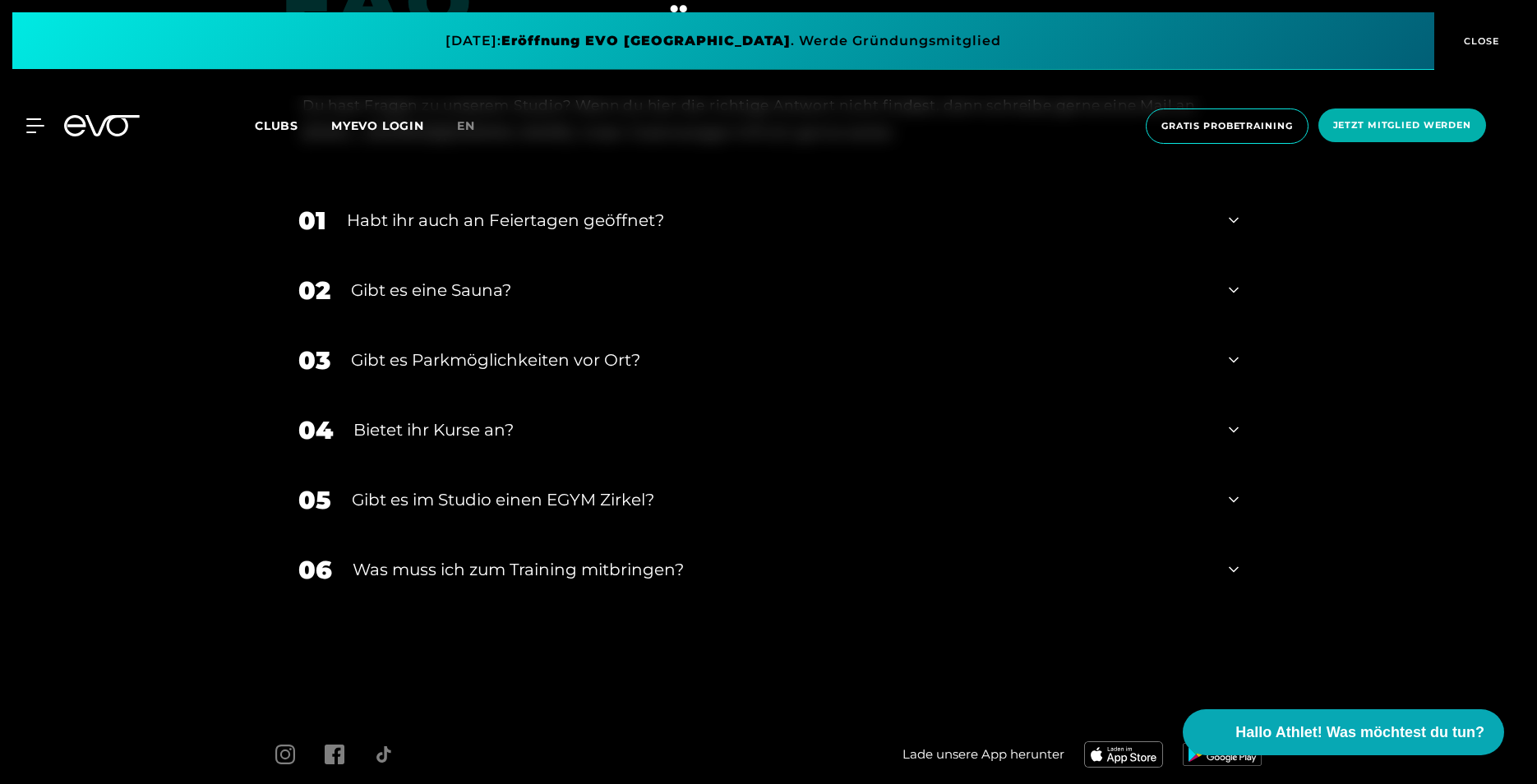
scroll to position [6382, 0]
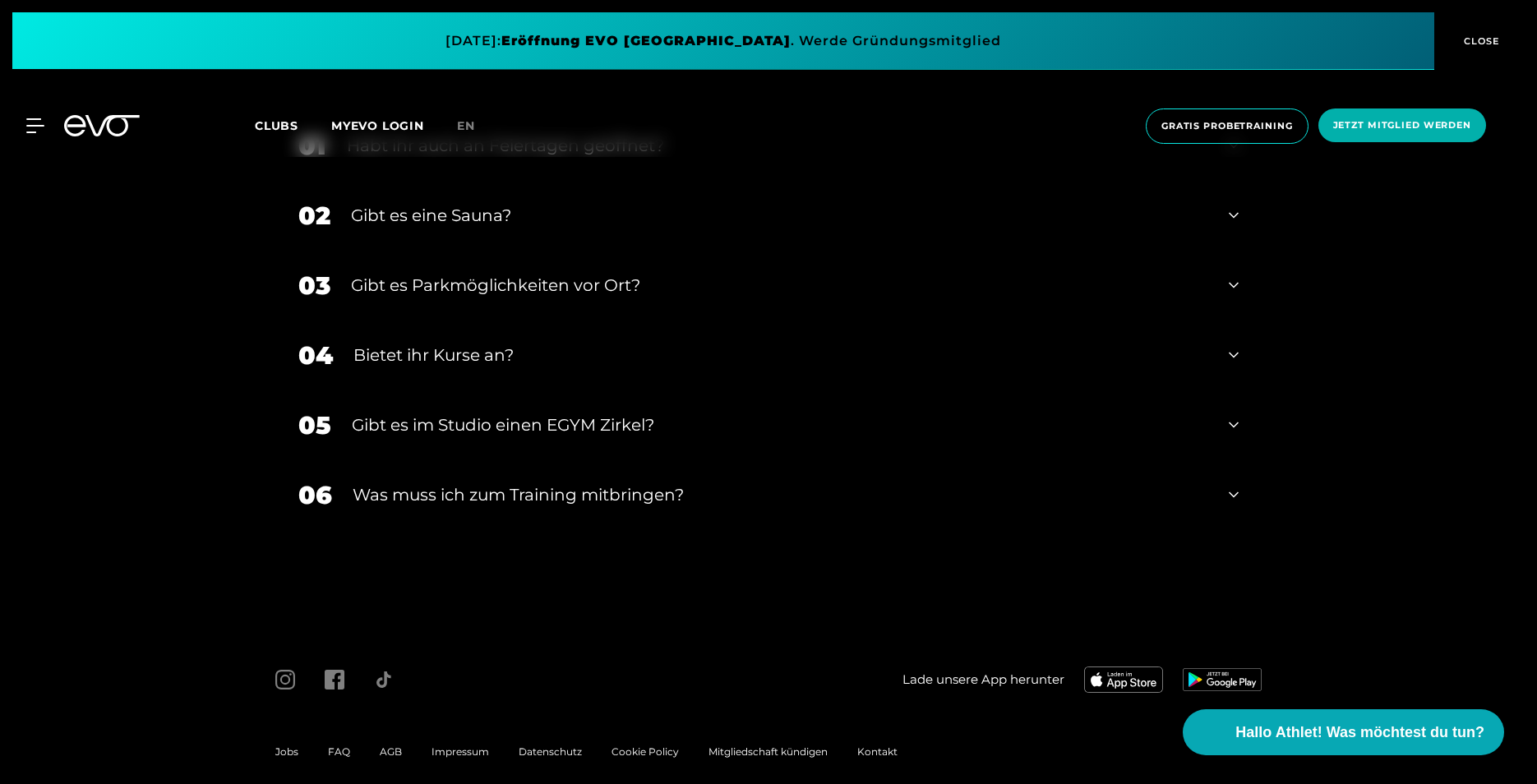
click at [583, 483] on div "Was muss ich zum Training mitbringen?" at bounding box center [780, 495] width 856 height 25
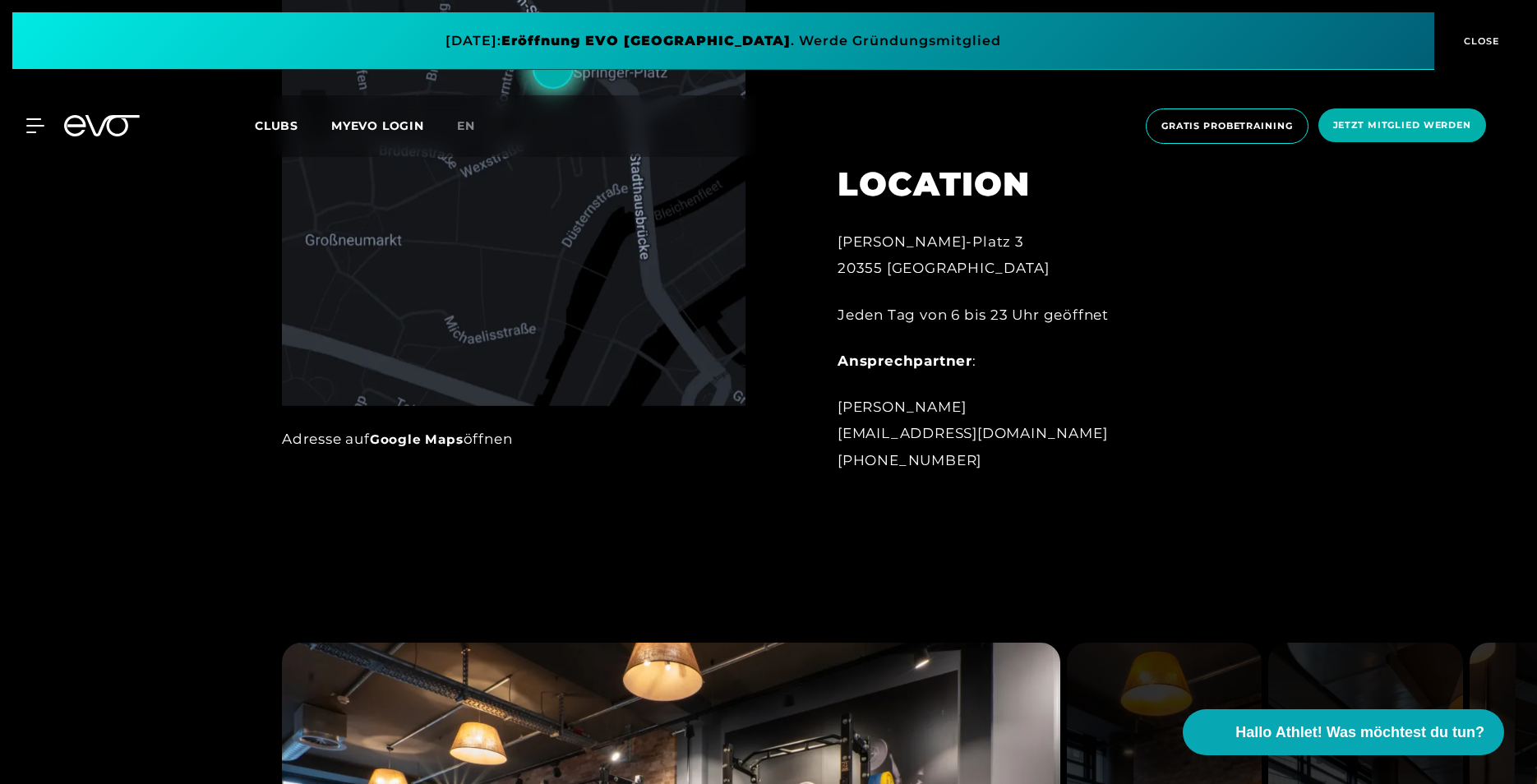
scroll to position [957, 0]
